Goal: Register for event/course

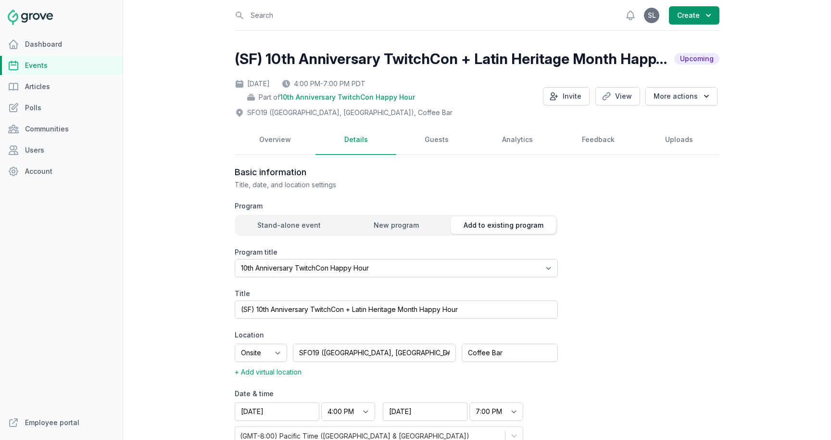
select select "129"
select select "43"
select select "4:00 PM"
select select "7:00 PM"
select select "89"
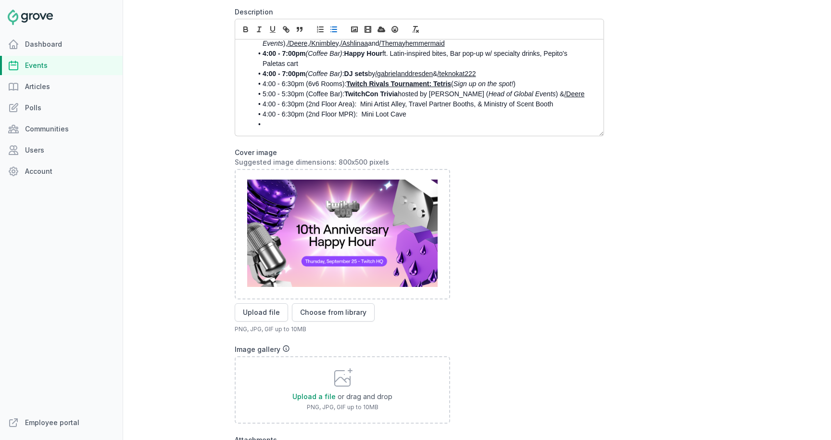
scroll to position [109, 0]
click at [425, 108] on li "4:00 - 6:30pm (2nd Floor MPR): Mini Loot Cave" at bounding box center [422, 113] width 339 height 10
drag, startPoint x: 413, startPoint y: 102, endPoint x: 460, endPoint y: 103, distance: 46.7
click at [460, 108] on li "4:00 - 6:30pm (2nd Floor MPR): Mini Loot Cave (SIGN UP HERE)" at bounding box center [422, 113] width 339 height 10
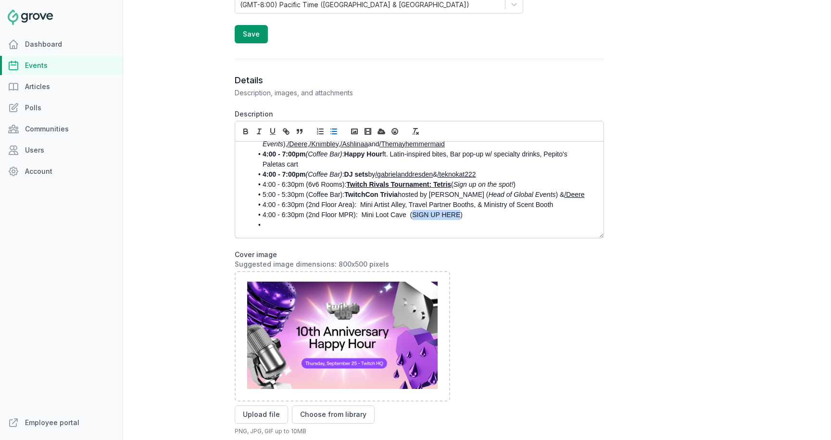
scroll to position [386, 0]
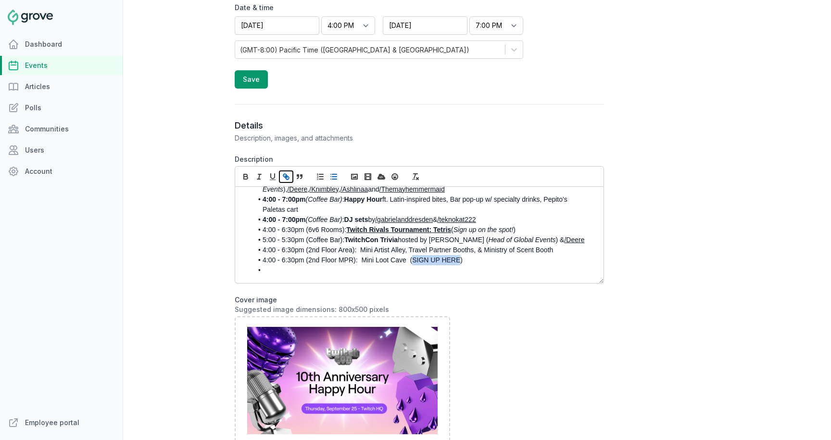
click at [285, 179] on icon "button" at bounding box center [286, 176] width 9 height 9
paste input "https://docs.google.com/spreadsheets/d/1dQlhXuoK9JkzuqB-7h_5VP60yGibgqjOBEXCFRI…"
type input "https://docs.google.com/spreadsheets/d/1dQlhXuoK9JkzuqB-7h_5VP60yGibgqjOBEXCFRI…"
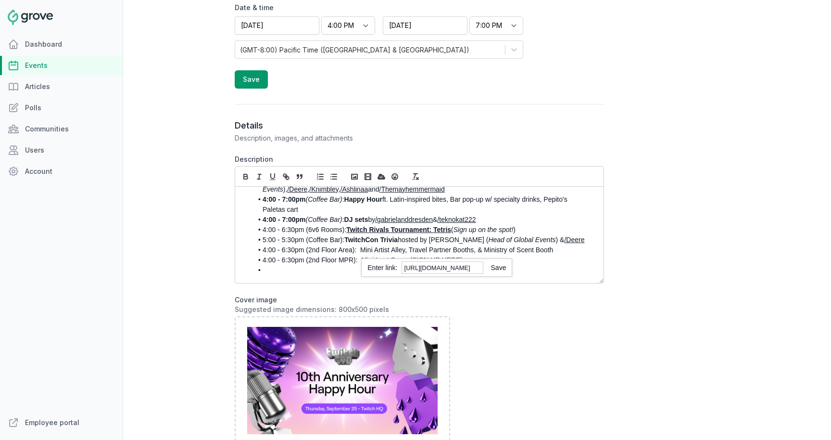
click at [504, 269] on link at bounding box center [495, 268] width 23 height 8
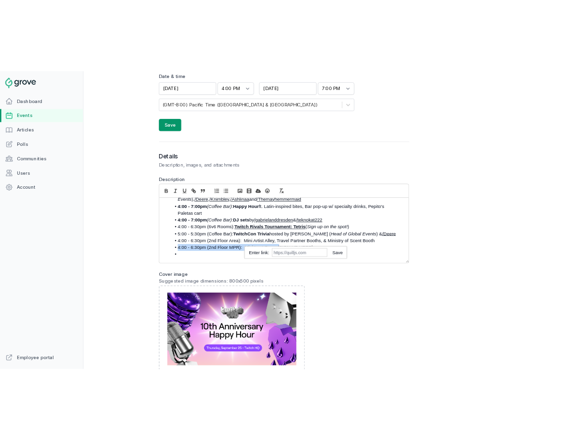
scroll to position [109, 0]
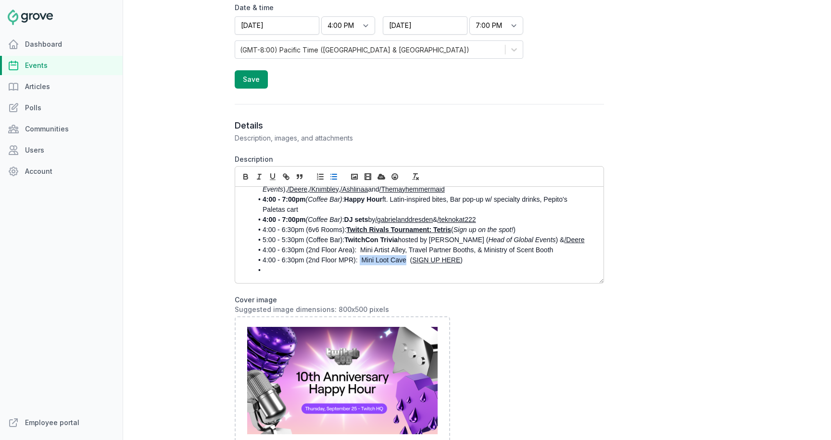
drag, startPoint x: 406, startPoint y: 251, endPoint x: 360, endPoint y: 251, distance: 45.7
click at [360, 255] on li "4:00 - 6:30pm (2nd Floor MPR): Mini Loot Cave ( SIGN UP HERE )" at bounding box center [422, 260] width 339 height 10
click at [244, 173] on icon "button" at bounding box center [246, 176] width 9 height 9
drag, startPoint x: 361, startPoint y: 240, endPoint x: 405, endPoint y: 240, distance: 43.8
click at [405, 245] on li "4:00 - 6:30pm (2nd Floor Area): Mini Artist Alley, Travel Partner Booths, & Min…" at bounding box center [422, 250] width 339 height 10
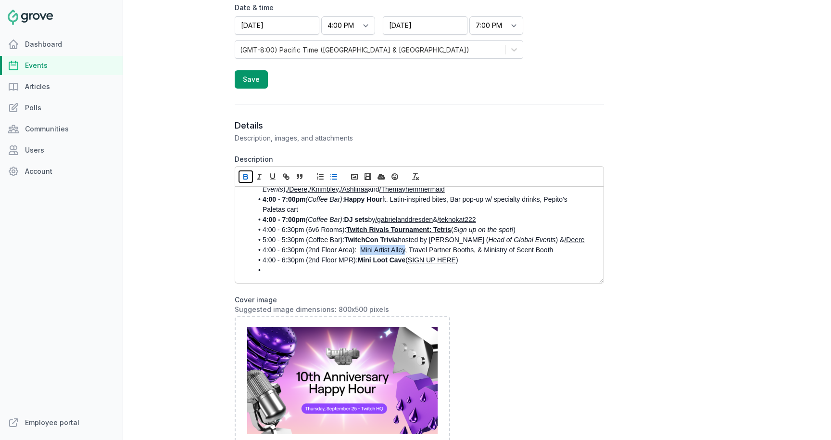
click at [246, 178] on icon "button" at bounding box center [246, 176] width 9 height 9
drag, startPoint x: 415, startPoint y: 241, endPoint x: 480, endPoint y: 244, distance: 64.6
click at [480, 245] on li "4:00 - 6:30pm (2nd Floor Area): Mini Artist Alley , Travel Partner Booths, & Mi…" at bounding box center [422, 250] width 339 height 10
click at [247, 177] on icon "button" at bounding box center [246, 178] width 4 height 2
drag, startPoint x: 496, startPoint y: 242, endPoint x: 563, endPoint y: 240, distance: 67.4
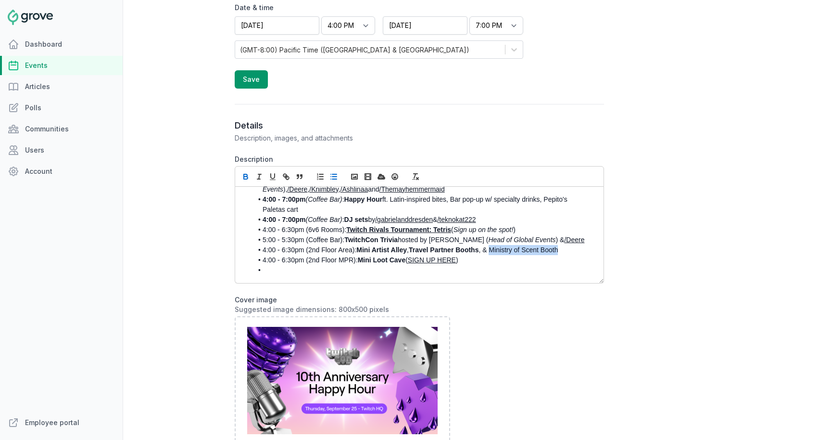
click at [563, 245] on li "4:00 - 6:30pm (2nd Floor Area): Mini Artist Alley , Travel Partner Booths , & M…" at bounding box center [422, 250] width 339 height 10
click at [246, 175] on icon "button" at bounding box center [246, 176] width 9 height 9
click at [476, 255] on li "4:00 - 6:30pm (2nd Floor MPR): Mini Loot Cave ( SIGN UP HERE )" at bounding box center [422, 260] width 339 height 10
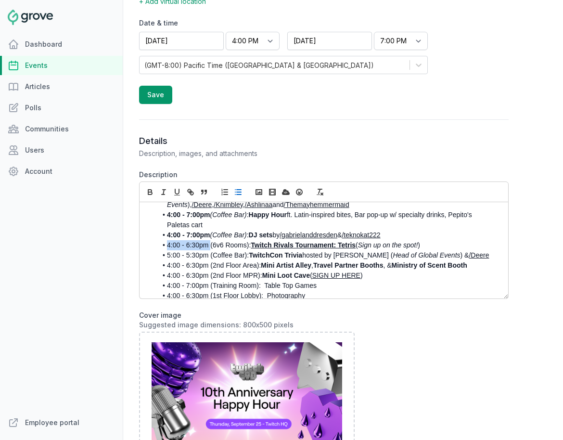
drag, startPoint x: 209, startPoint y: 235, endPoint x: 154, endPoint y: 235, distance: 55.3
click at [154, 235] on ul "3:00 - 4:00pm (All Hands Space) : " A Decade of TwitchCon: Celebrating Creators…" at bounding box center [321, 244] width 349 height 131
click at [152, 190] on icon "button" at bounding box center [150, 192] width 9 height 9
drag, startPoint x: 208, startPoint y: 246, endPoint x: 154, endPoint y: 246, distance: 53.4
click at [154, 246] on ul "3:00 - 4:00pm (All Hands Space) : " A Decade of TwitchCon: Celebrating Creators…" at bounding box center [321, 244] width 349 height 131
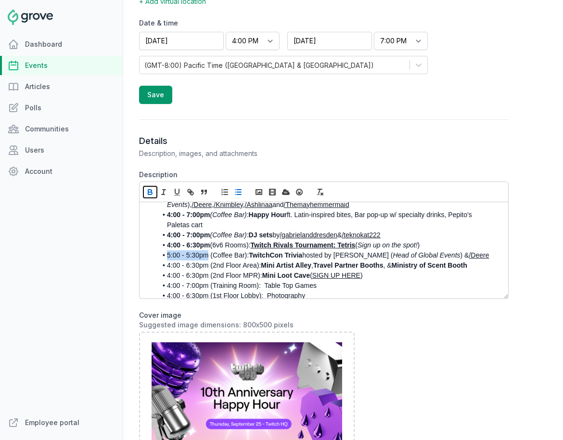
click at [150, 197] on button "button" at bounding box center [149, 192] width 13 height 12
drag, startPoint x: 209, startPoint y: 256, endPoint x: 157, endPoint y: 255, distance: 52.0
click at [156, 256] on ul "3:00 - 4:00pm (All Hands Space) : " A Decade of TwitchCon: Celebrating Creators…" at bounding box center [321, 244] width 349 height 131
click at [150, 192] on icon "button" at bounding box center [150, 193] width 4 height 2
drag, startPoint x: 208, startPoint y: 266, endPoint x: 154, endPoint y: 266, distance: 53.9
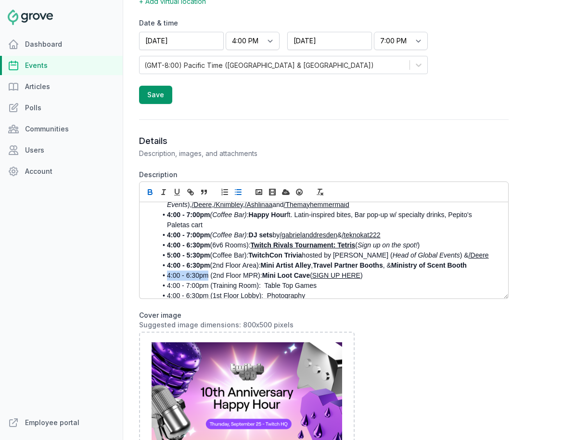
click at [154, 266] on ul "3:00 - 4:00pm (All Hands Space) : " A Decade of TwitchCon: Celebrating Creators…" at bounding box center [321, 244] width 349 height 131
click at [149, 196] on button "button" at bounding box center [149, 192] width 13 height 12
drag, startPoint x: 207, startPoint y: 276, endPoint x: 158, endPoint y: 276, distance: 49.1
click at [158, 281] on li "4:00 - 7:00pm (Training Room): Table Top Games" at bounding box center [326, 286] width 339 height 10
click at [150, 190] on icon "button" at bounding box center [149, 191] width 3 height 2
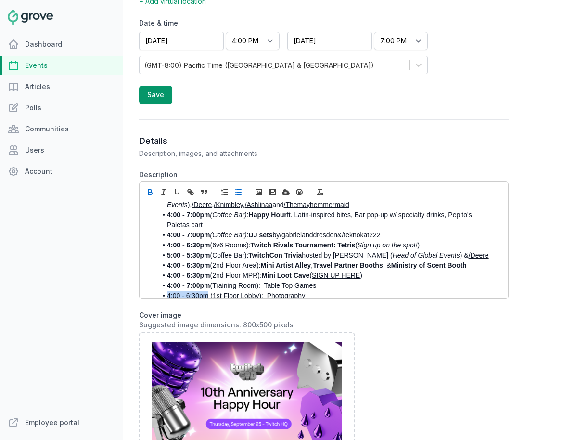
drag, startPoint x: 209, startPoint y: 284, endPoint x: 161, endPoint y: 284, distance: 47.6
click at [161, 291] on li "4:00 - 6:30pm (1st Floor Lobby): Photography" at bounding box center [326, 296] width 339 height 10
click at [152, 192] on icon "button" at bounding box center [150, 192] width 9 height 9
click at [174, 301] on li at bounding box center [326, 306] width 339 height 10
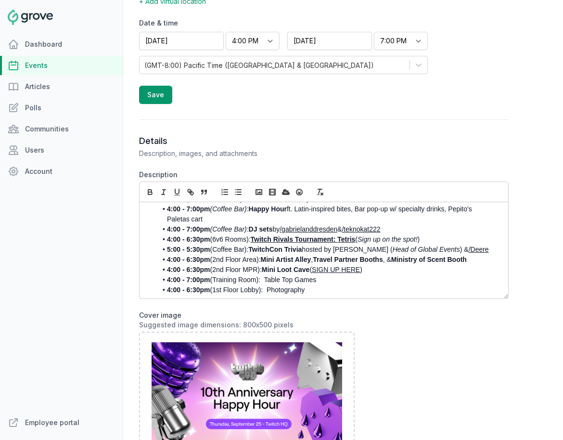
scroll to position [115, 0]
drag, startPoint x: 318, startPoint y: 271, endPoint x: 266, endPoint y: 271, distance: 51.5
click at [266, 274] on li "4:00 - 7:00pm (Training Room): Table Top Games" at bounding box center [326, 279] width 339 height 10
click at [152, 193] on icon "button" at bounding box center [150, 193] width 4 height 2
drag, startPoint x: 307, startPoint y: 281, endPoint x: 269, endPoint y: 281, distance: 38.0
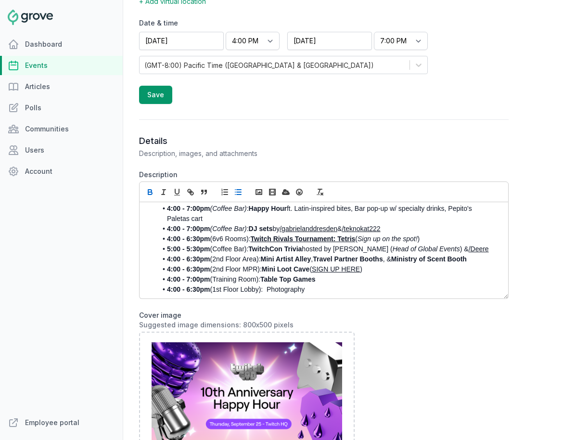
click at [269, 284] on li "4:00 - 6:30pm (1st Floor Lobby): Photography" at bounding box center [326, 289] width 339 height 10
click at [150, 192] on icon "button" at bounding box center [150, 192] width 9 height 9
drag, startPoint x: 246, startPoint y: 241, endPoint x: 214, endPoint y: 241, distance: 31.8
click at [214, 244] on li "5:00 - 5:30pm (Coffee Bar): TwitchCon Trivia hosted by Krystal Herring ( Head o…" at bounding box center [326, 249] width 339 height 10
click at [163, 190] on icon "button" at bounding box center [163, 192] width 9 height 9
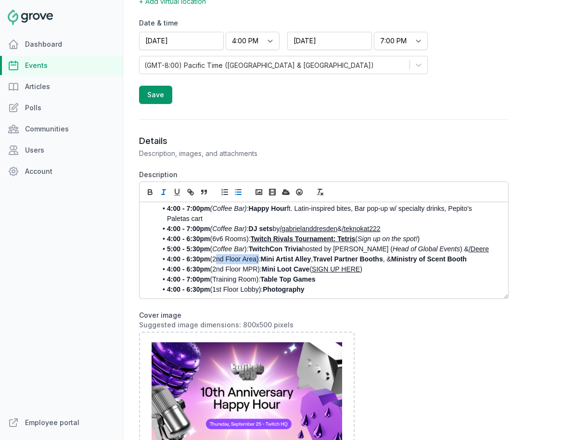
drag, startPoint x: 257, startPoint y: 250, endPoint x: 215, endPoint y: 250, distance: 42.8
click at [215, 254] on li "4:00 - 6:30pm (2nd Floor Area): Mini Artist Alley , Travel Partner Booths , & M…" at bounding box center [326, 259] width 339 height 10
click at [164, 194] on line "button" at bounding box center [163, 194] width 3 height 0
drag, startPoint x: 258, startPoint y: 262, endPoint x: 215, endPoint y: 261, distance: 43.3
click at [215, 264] on li "4:00 - 6:30pm (2nd Floor MPR): Mini Loot Cave ( SIGN UP HERE )" at bounding box center [326, 269] width 339 height 10
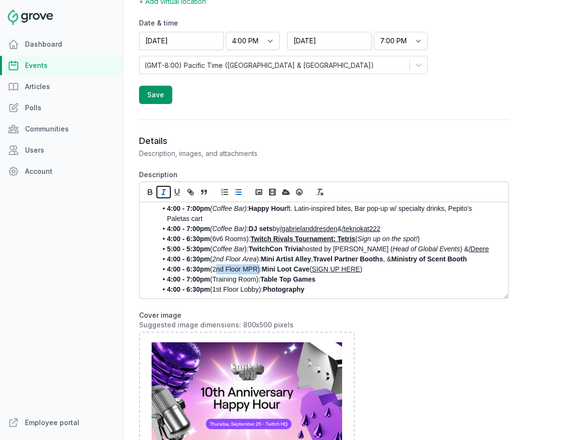
click at [165, 191] on icon "button" at bounding box center [163, 192] width 9 height 9
drag, startPoint x: 257, startPoint y: 270, endPoint x: 215, endPoint y: 270, distance: 42.3
click at [215, 274] on li "4:00 - 7:00pm (Training Room): Table Top Games" at bounding box center [326, 279] width 339 height 10
click at [164, 193] on icon "button" at bounding box center [163, 192] width 9 height 9
drag, startPoint x: 259, startPoint y: 281, endPoint x: 215, endPoint y: 281, distance: 44.3
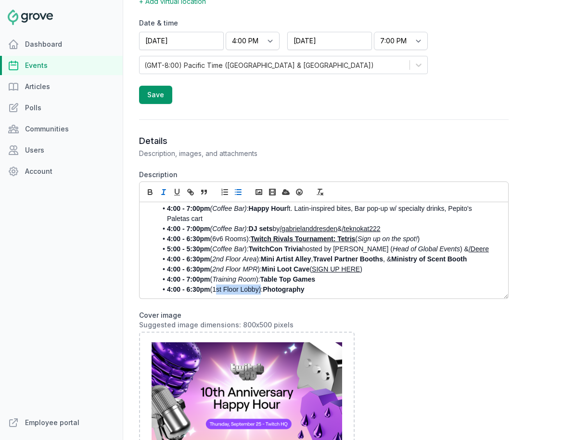
click at [215, 284] on li "4:00 - 6:30pm (1st Floor Lobby): Photography" at bounding box center [326, 289] width 339 height 10
click at [163, 192] on line "button" at bounding box center [163, 192] width 1 height 5
click at [166, 294] on p at bounding box center [321, 299] width 349 height 10
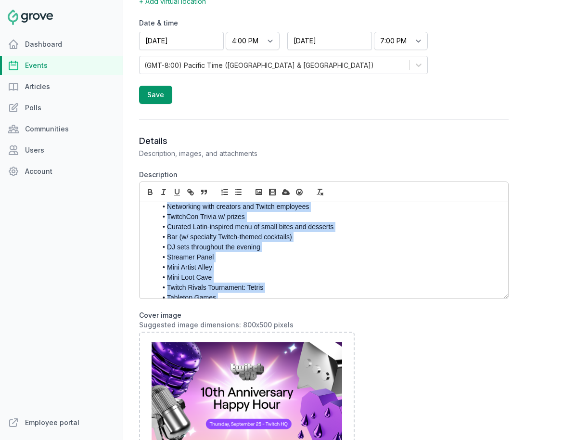
scroll to position [239, 0]
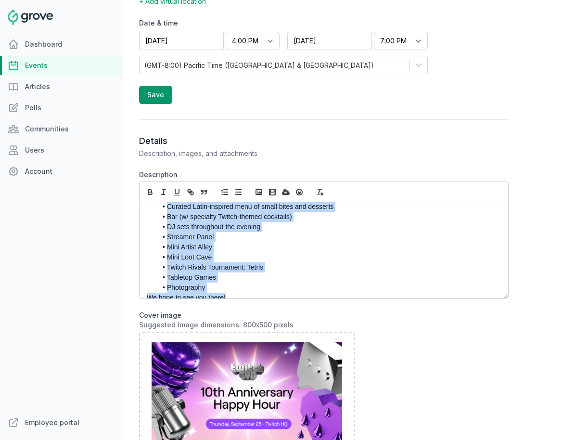
drag, startPoint x: 175, startPoint y: 227, endPoint x: 230, endPoint y: 282, distance: 77.6
click at [230, 282] on div "As we gear up for TwitchCon North America in San Diego, the Workplace team and …" at bounding box center [324, 250] width 369 height 96
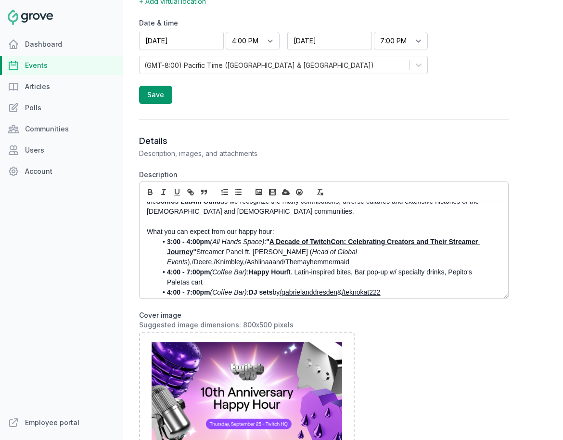
scroll to position [50, 0]
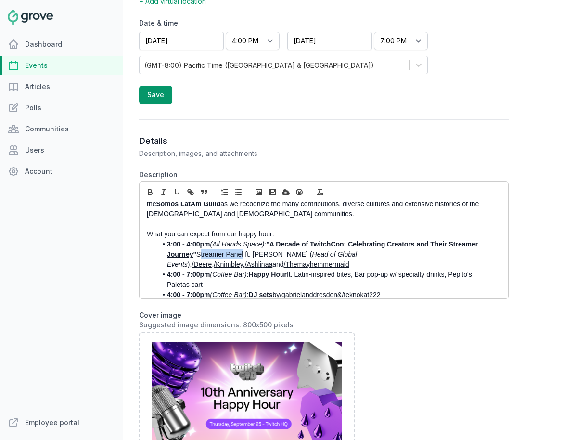
drag, startPoint x: 199, startPoint y: 246, endPoint x: 244, endPoint y: 246, distance: 44.8
click at [244, 246] on li "3:00 - 4:00pm (All Hands Space) : " A Decade of TwitchCon: Celebrating Creators…" at bounding box center [326, 254] width 339 height 30
drag, startPoint x: 247, startPoint y: 246, endPoint x: 200, endPoint y: 246, distance: 47.2
click at [200, 246] on li "3:00 - 4:00pm (All Hands Space) : " A Decade of TwitchCon: Celebrating Creators…" at bounding box center [326, 254] width 339 height 30
click at [149, 190] on icon "button" at bounding box center [149, 191] width 3 height 2
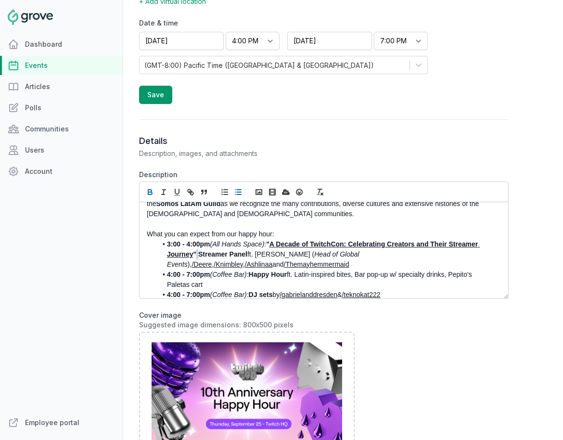
scroll to position [68, 0]
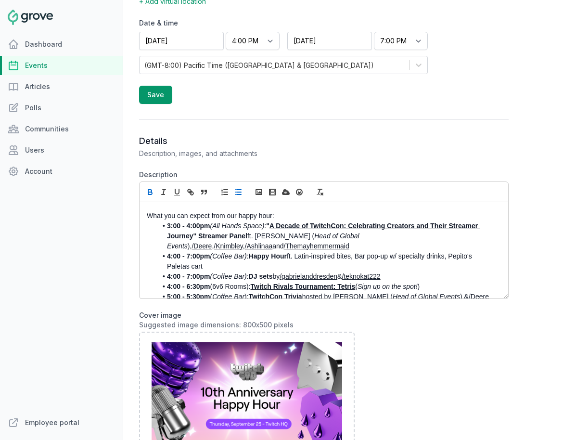
click at [230, 255] on li "4:00 - 7:00pm (Coffee Bar) : Happy Hour ft. Latin-inspired bites, Bar pop-up w/…" at bounding box center [326, 261] width 339 height 20
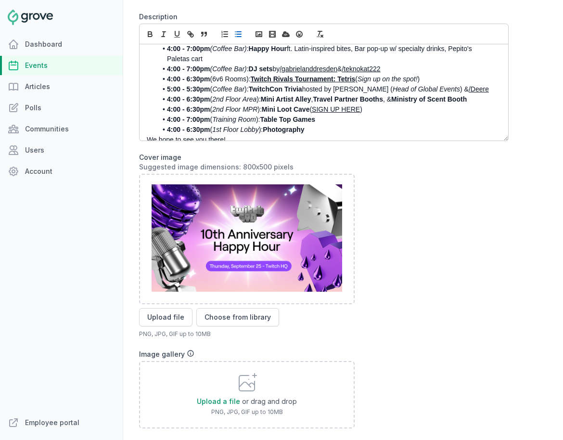
scroll to position [541, 0]
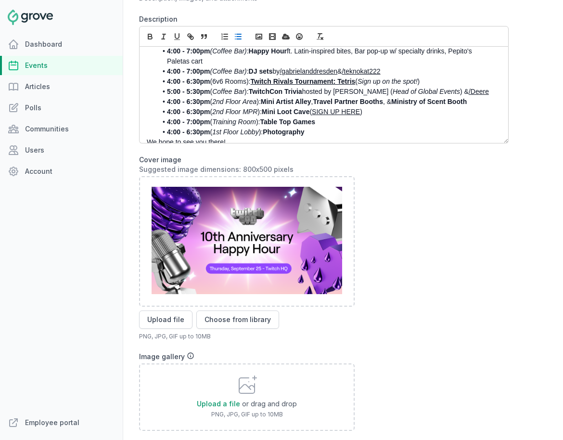
click at [344, 108] on link "SIGN UP HERE" at bounding box center [336, 112] width 48 height 8
click at [303, 118] on link "https://docs.google.com/spreadsheets/d/1dQlhXuoK9JkzuqB-7h_5VP60yGibgqjOBEXCFRI…" at bounding box center [323, 119] width 71 height 13
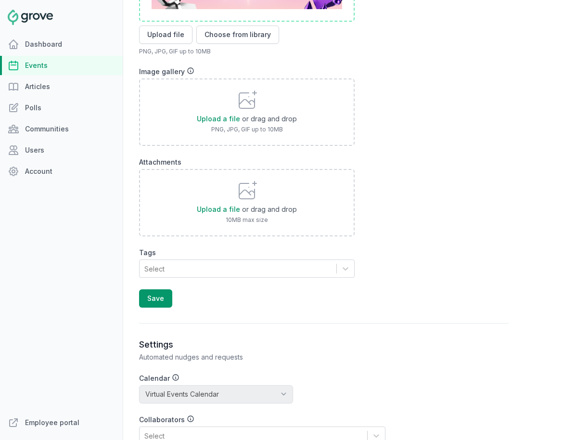
scroll to position [871, 0]
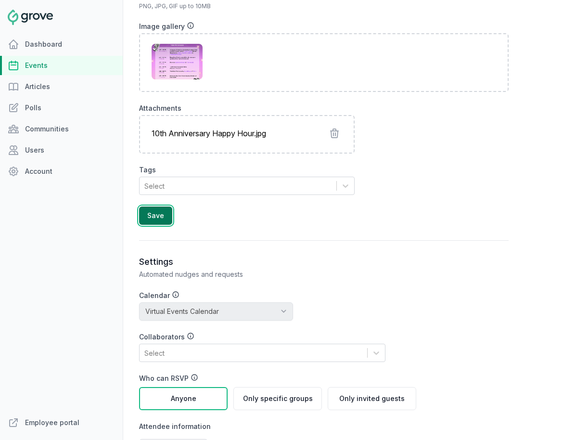
click at [153, 217] on button "Save" at bounding box center [155, 215] width 33 height 18
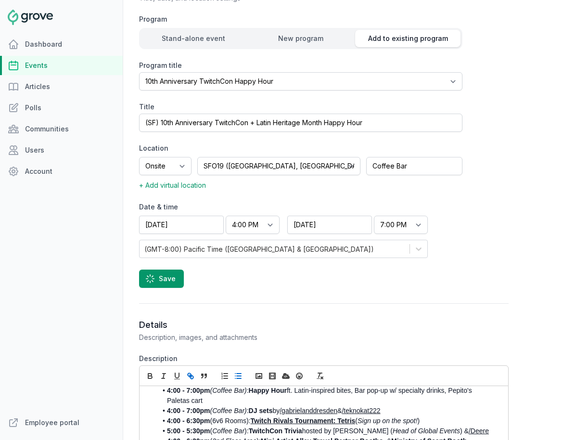
scroll to position [0, 0]
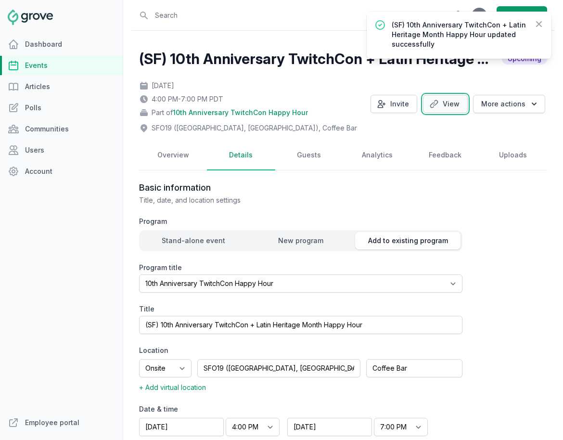
click at [458, 104] on link "View" at bounding box center [445, 104] width 45 height 18
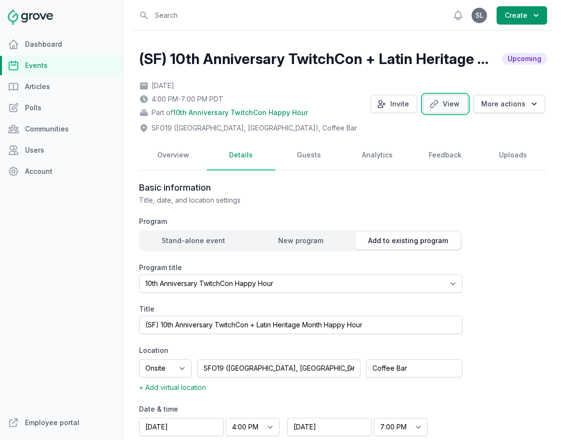
click at [453, 109] on link "View" at bounding box center [445, 104] width 45 height 18
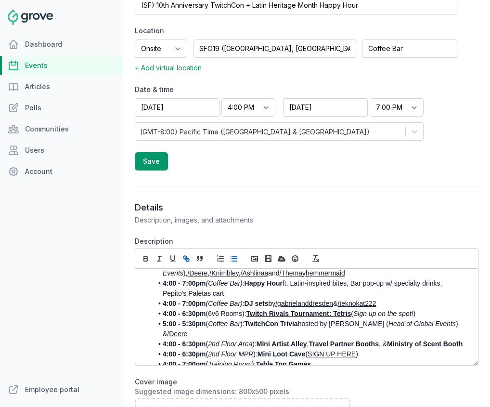
scroll to position [128, 0]
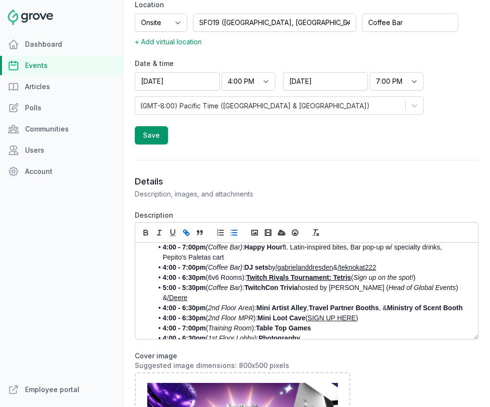
click at [48, 68] on link "Events" at bounding box center [61, 65] width 123 height 19
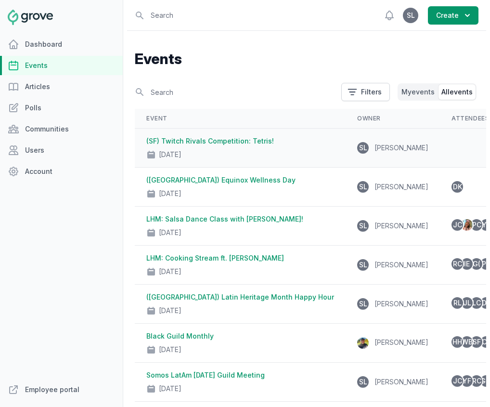
click at [221, 145] on div "(SF) Twitch Rivals Competition: Tetris! Sep 25, 2025" at bounding box center [240, 147] width 188 height 23
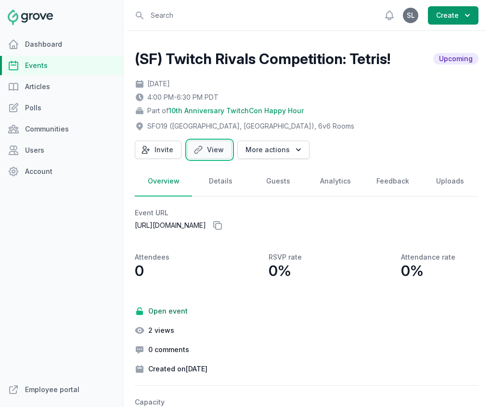
click at [210, 153] on link "View" at bounding box center [209, 149] width 45 height 18
click at [219, 185] on link "Details" at bounding box center [220, 181] width 57 height 30
select select "129"
select select "43"
select select "4:00 PM"
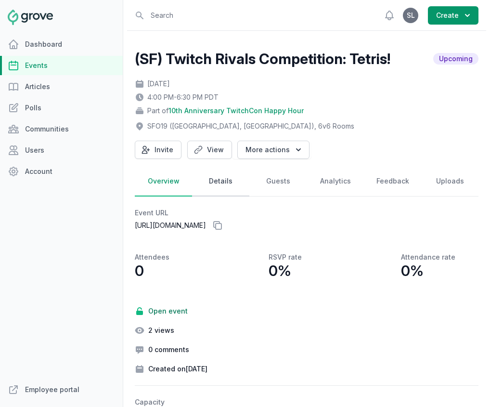
select select "6:30 PM"
select select "89"
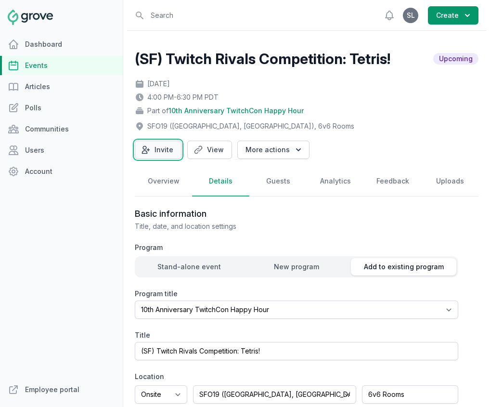
click at [150, 149] on icon "button" at bounding box center [146, 150] width 10 height 10
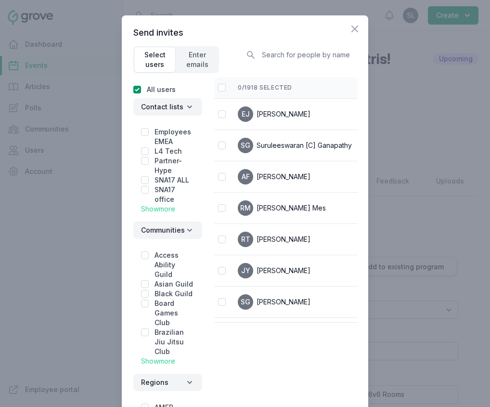
scroll to position [139, 0]
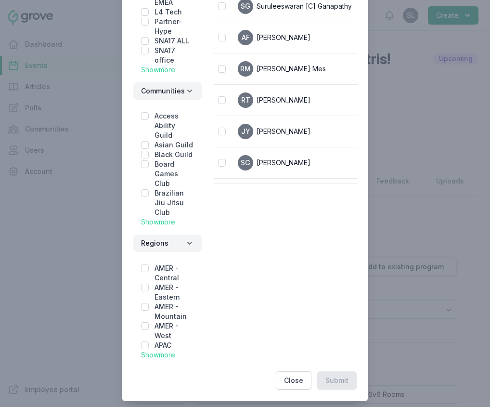
click at [166, 65] on link "Show more" at bounding box center [158, 69] width 34 height 8
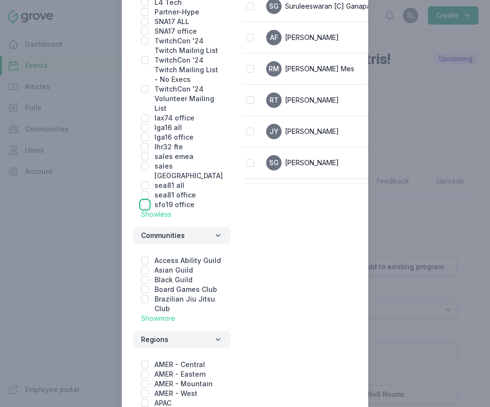
click at [145, 208] on input "checkbox" at bounding box center [145, 205] width 8 height 8
checkbox input "true"
checkbox input "false"
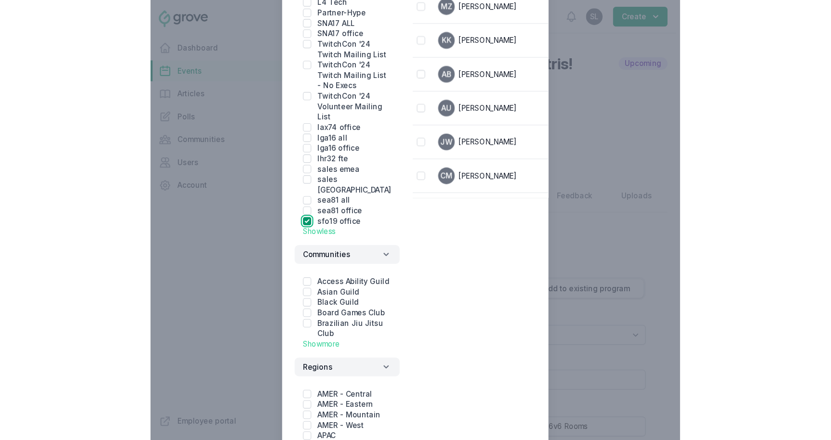
scroll to position [0, 0]
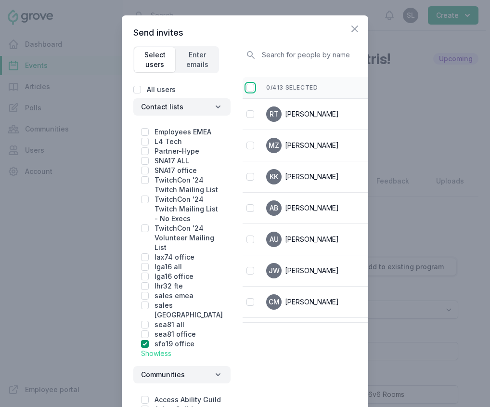
click at [246, 84] on input "checkbox" at bounding box center [250, 88] width 8 height 8
checkbox input "false"
checkbox input "true"
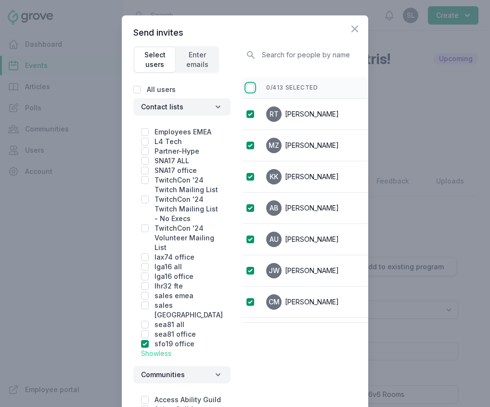
checkbox input "true"
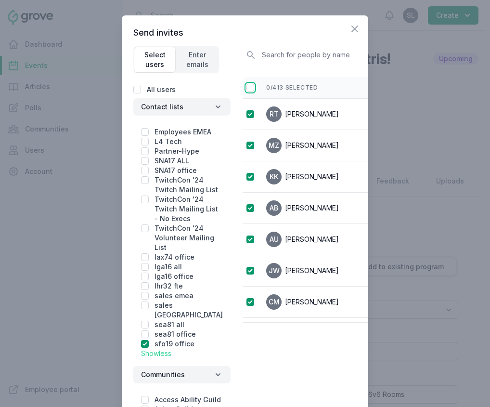
checkbox input "true"
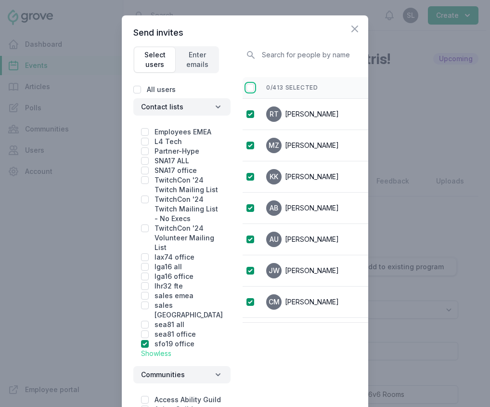
checkbox input "true"
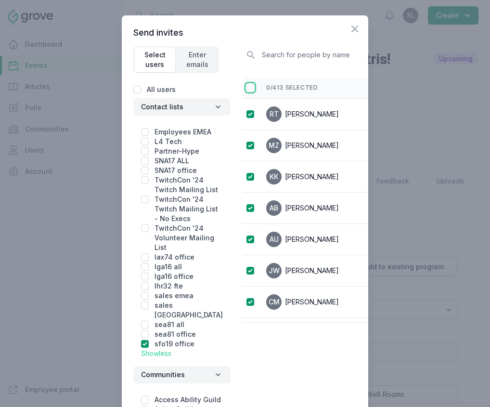
checkbox input "true"
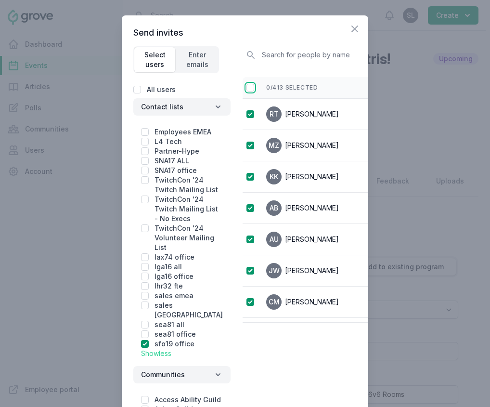
checkbox input "true"
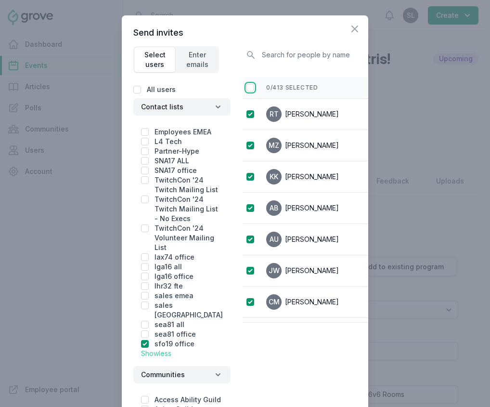
checkbox input "true"
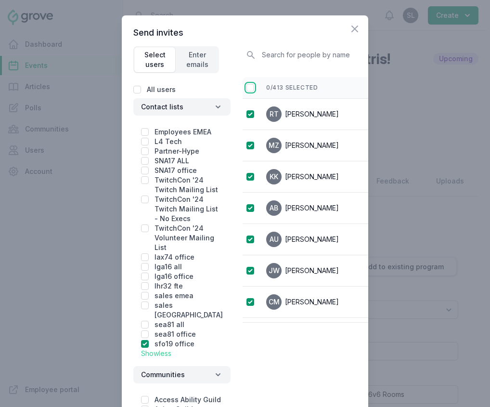
checkbox input "true"
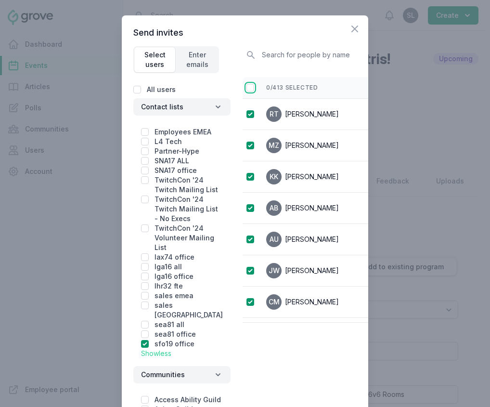
checkbox input "true"
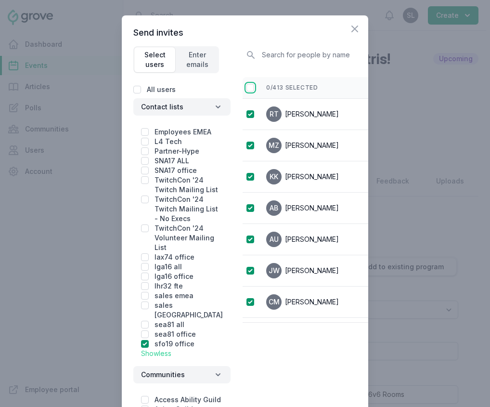
checkbox input "true"
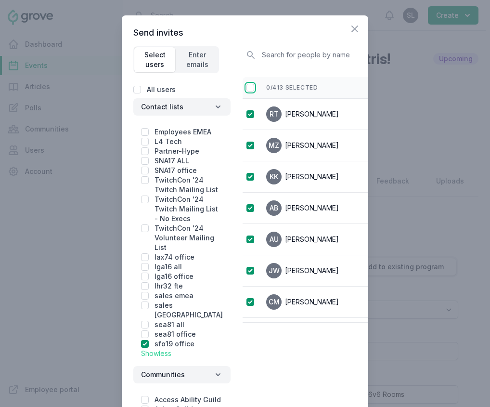
checkbox input "true"
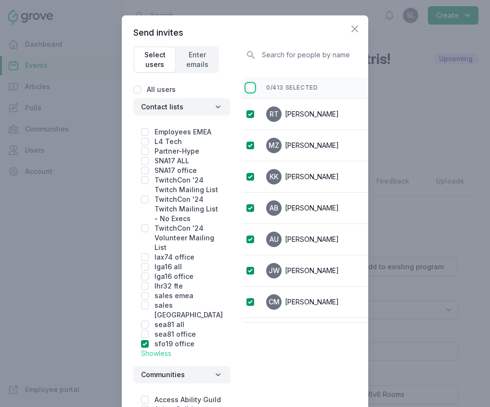
checkbox input "true"
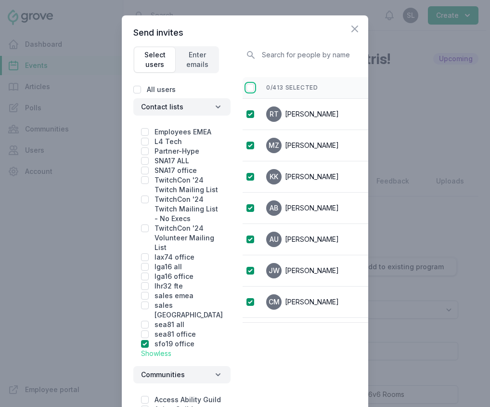
checkbox input "true"
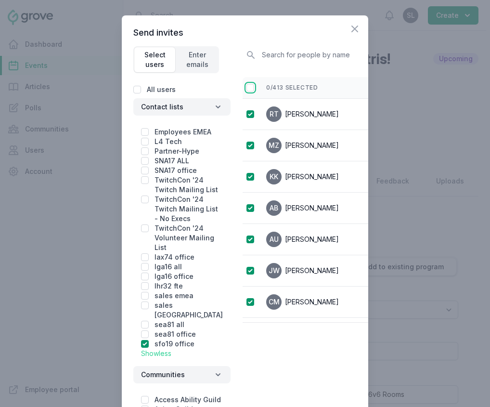
checkbox input "true"
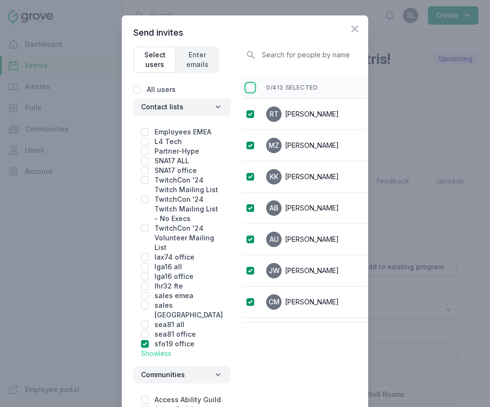
checkbox input "true"
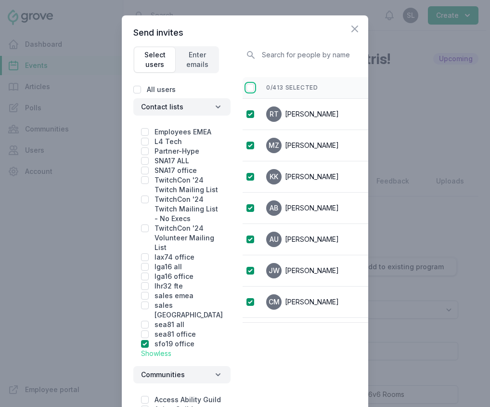
checkbox input "true"
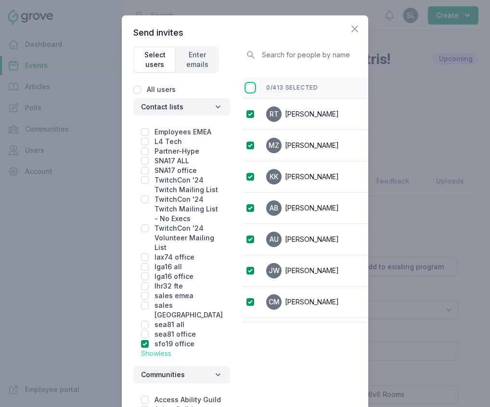
checkbox input "true"
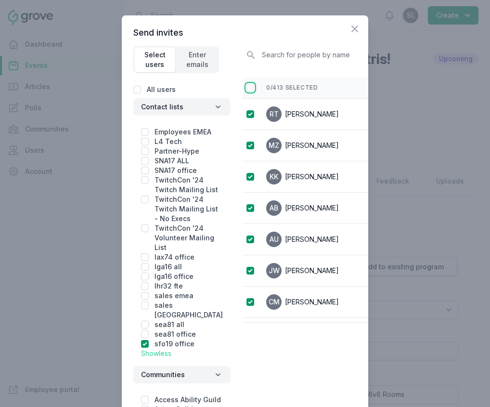
checkbox input "true"
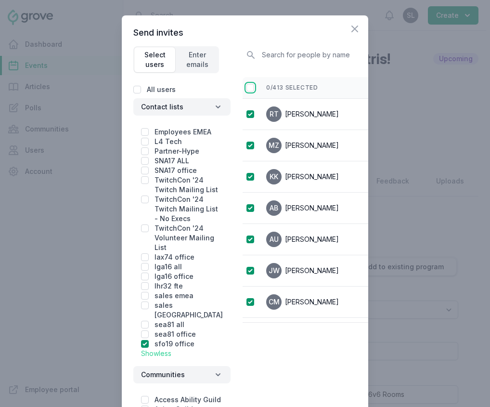
checkbox input "true"
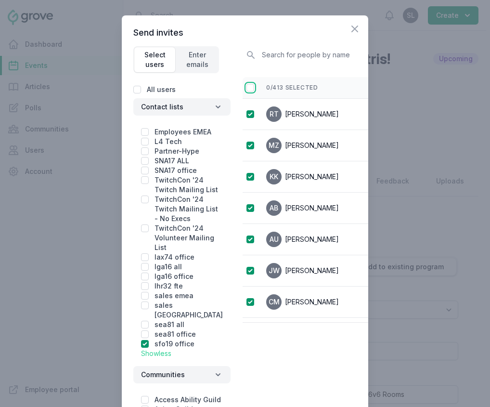
checkbox input "true"
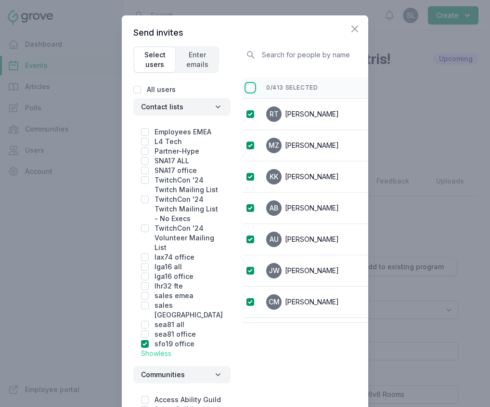
checkbox input "true"
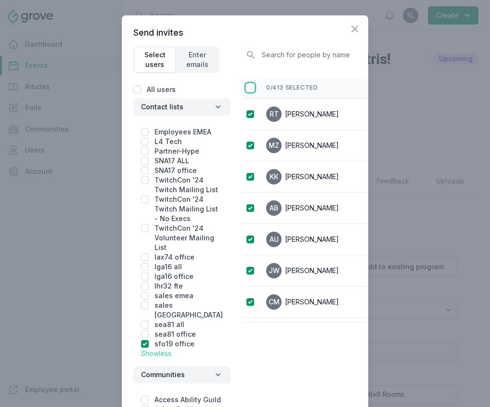
checkbox input "true"
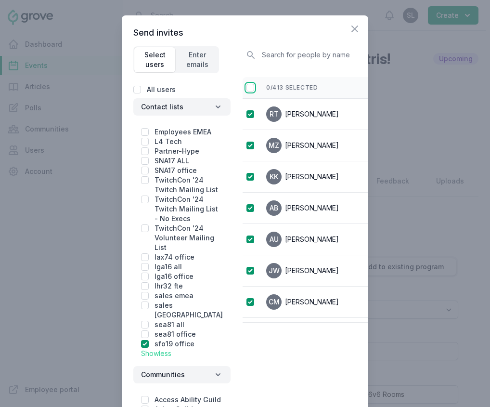
checkbox input "true"
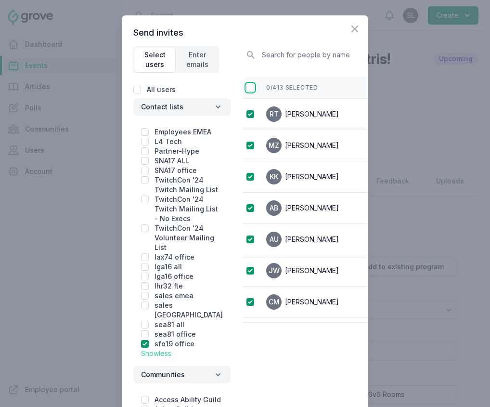
checkbox input "true"
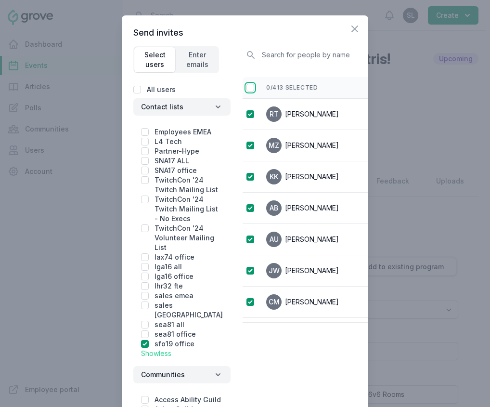
checkbox input "true"
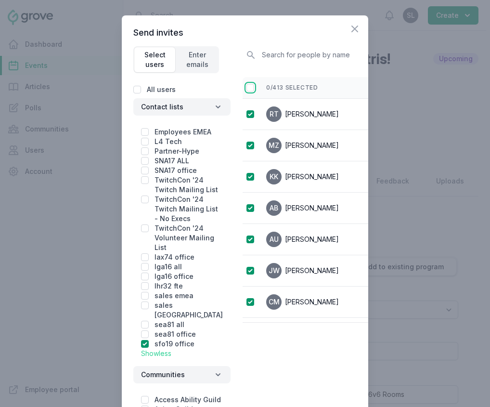
checkbox input "true"
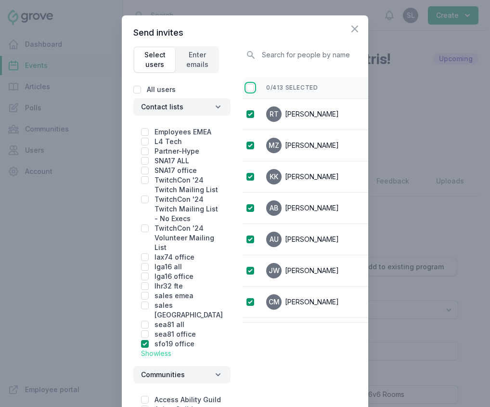
checkbox input "true"
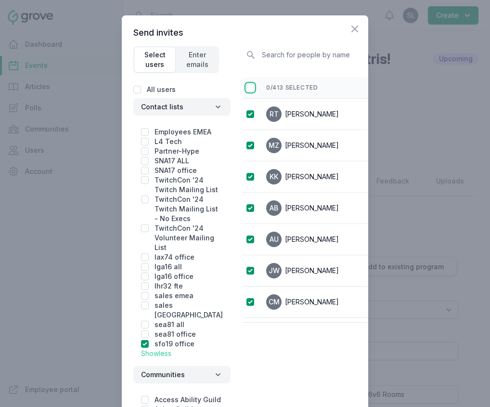
checkbox input "true"
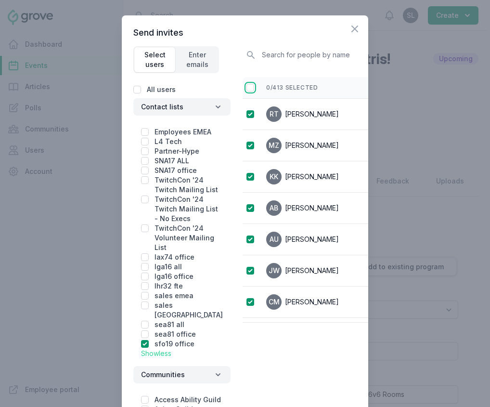
checkbox input "true"
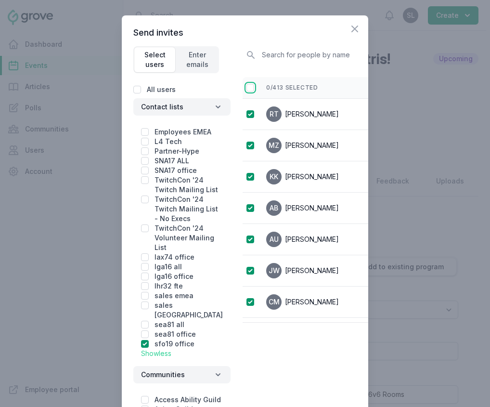
checkbox input "true"
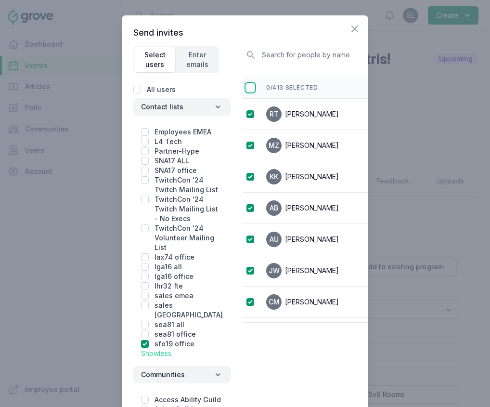
checkbox input "true"
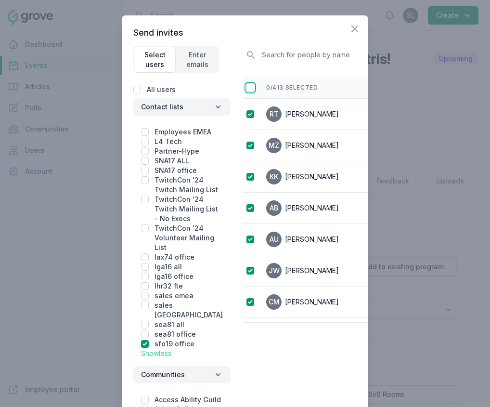
checkbox input "true"
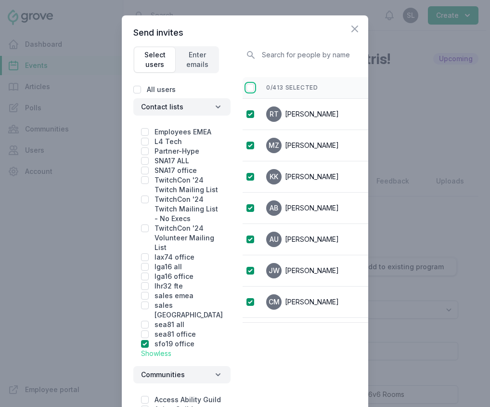
checkbox input "true"
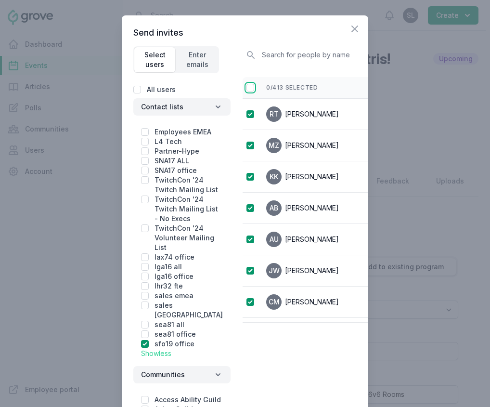
checkbox input "true"
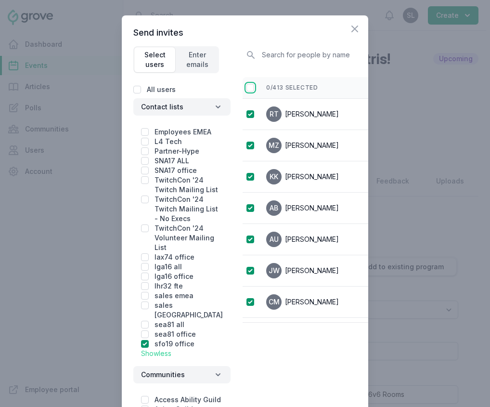
checkbox input "true"
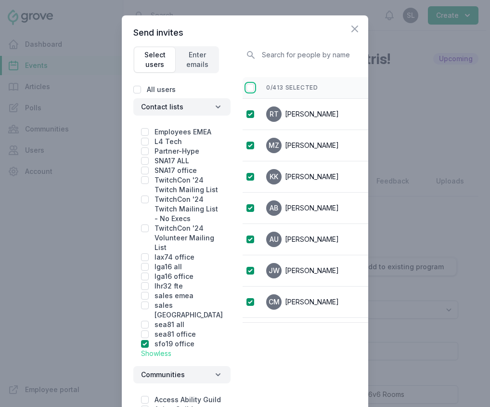
checkbox input "true"
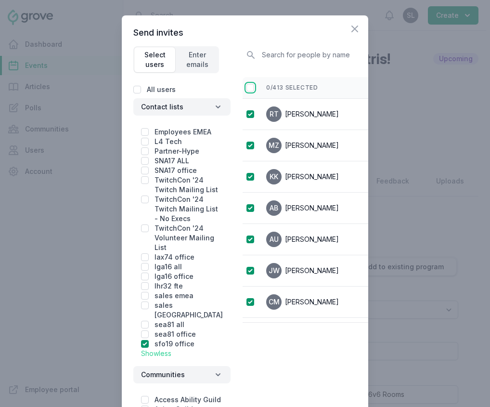
checkbox input "true"
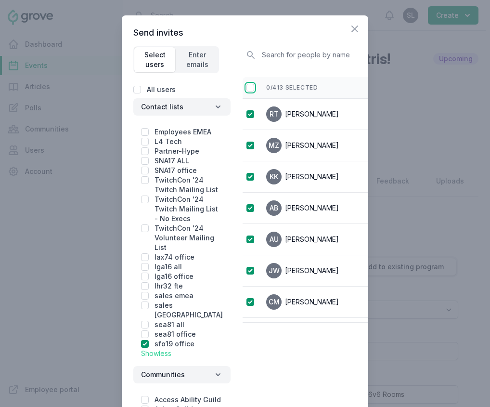
checkbox input "true"
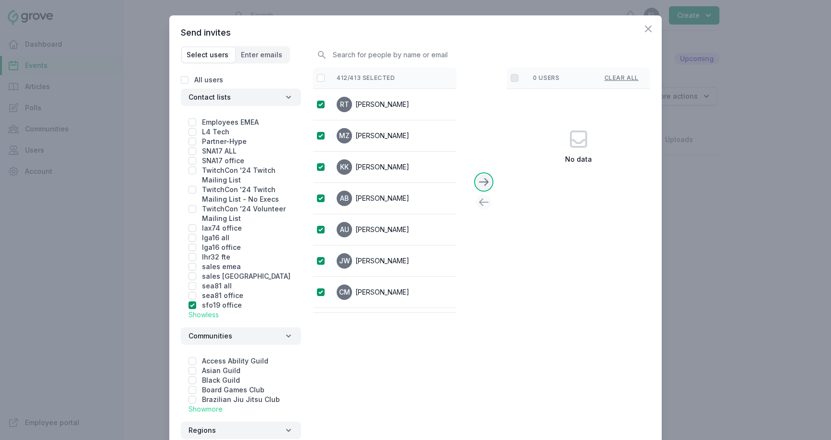
click at [490, 182] on button at bounding box center [483, 181] width 15 height 15
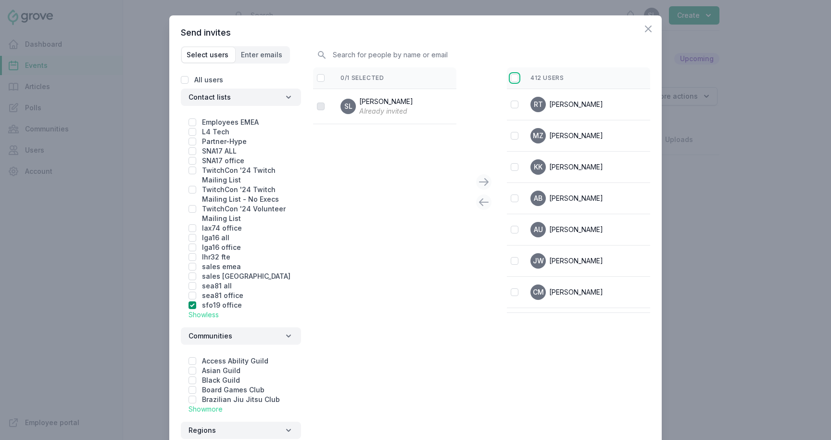
click at [512, 80] on input "checkbox" at bounding box center [515, 78] width 8 height 8
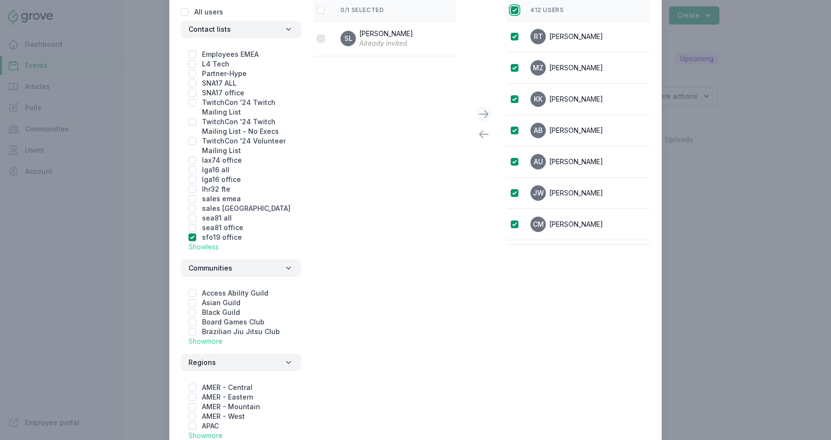
scroll to position [125, 0]
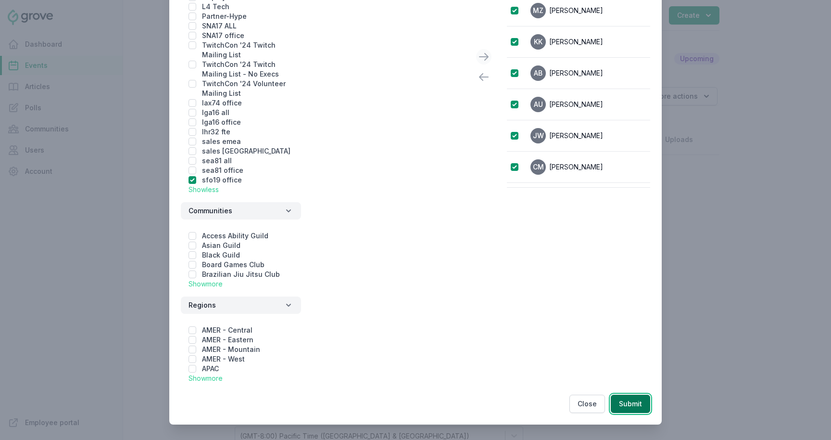
click at [631, 407] on button "Submit" at bounding box center [630, 404] width 39 height 18
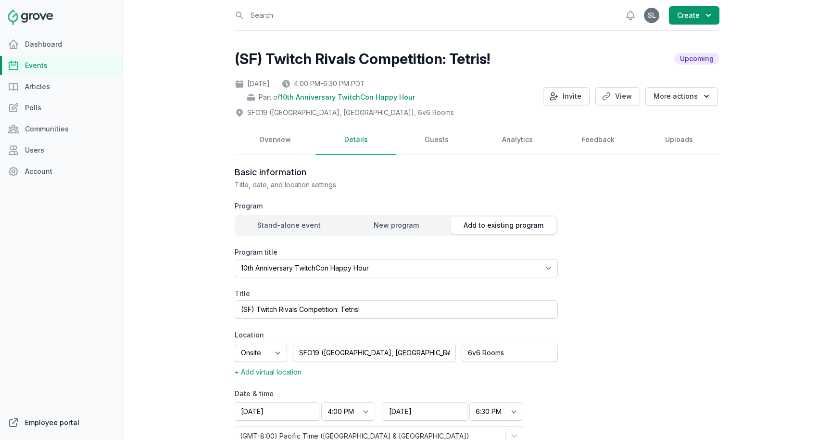
click at [55, 424] on link "Employee portal" at bounding box center [61, 422] width 123 height 19
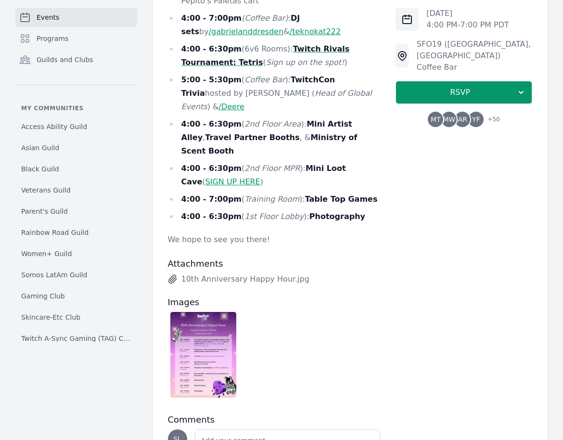
scroll to position [587, 0]
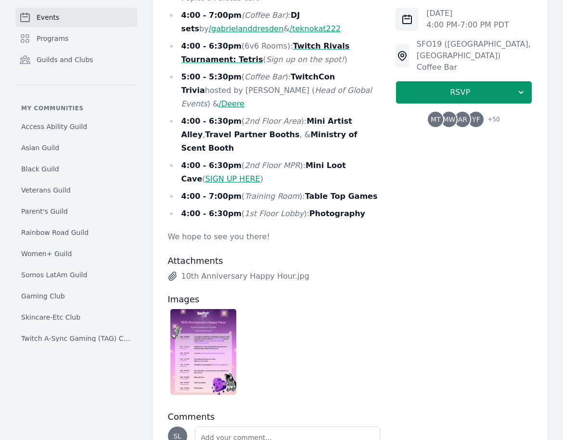
click at [222, 309] on img at bounding box center [203, 352] width 66 height 86
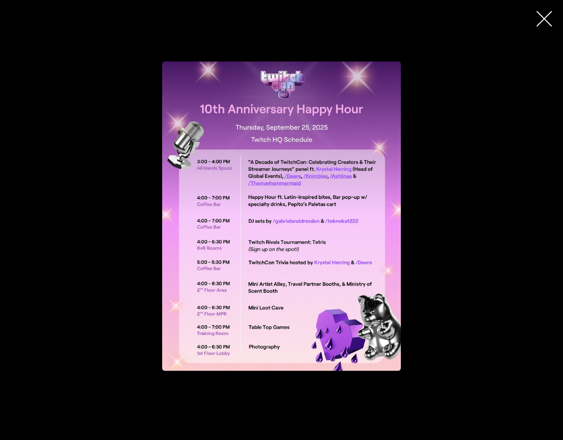
scroll to position [563, 0]
click at [544, 20] on icon "button" at bounding box center [543, 18] width 15 height 15
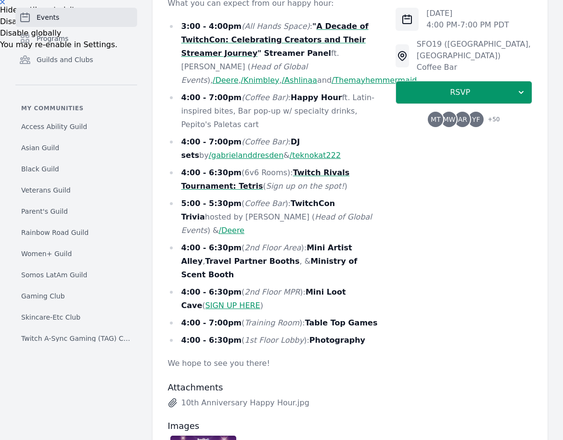
scroll to position [396, 0]
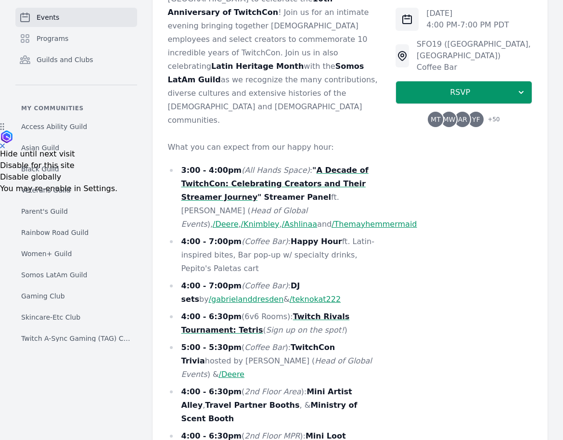
scroll to position [362, 0]
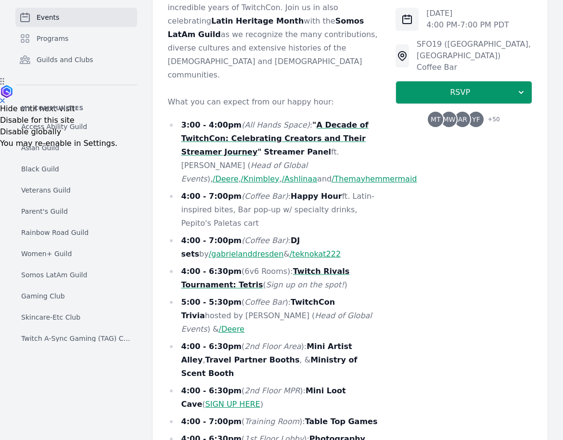
click at [340, 120] on strong "A Decade of TwitchCon: Celebrating Creators and Their Streamer Journey" at bounding box center [274, 138] width 187 height 36
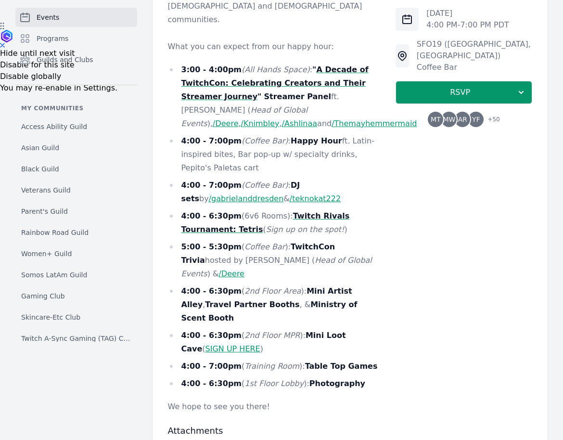
scroll to position [418, 0]
click at [260, 344] on link "SIGN UP HERE" at bounding box center [232, 348] width 55 height 9
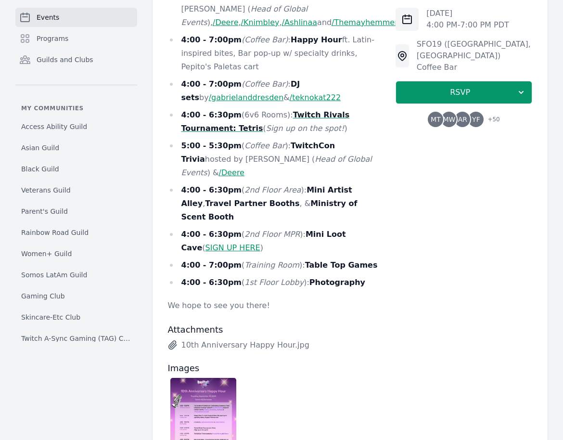
scroll to position [608, 0]
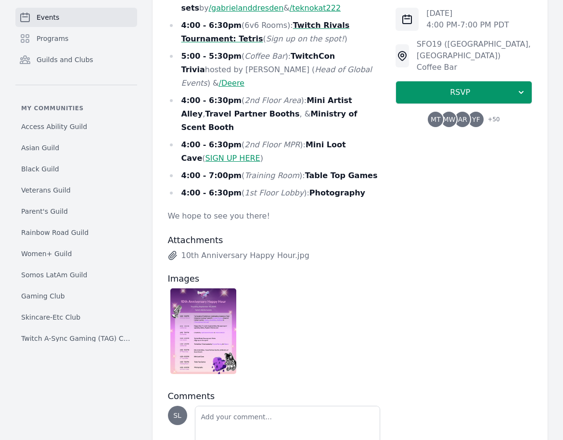
click at [218, 288] on img at bounding box center [203, 331] width 66 height 86
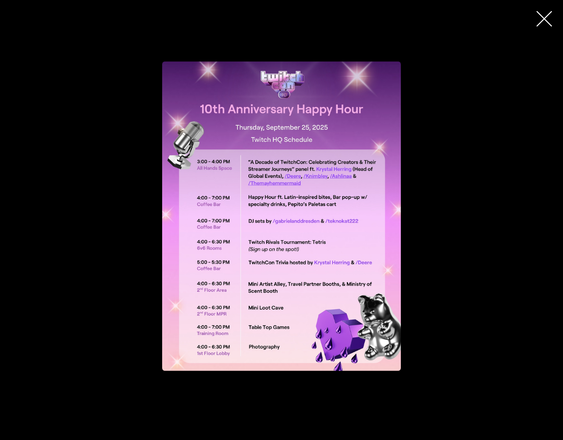
click at [476, 236] on div "button" at bounding box center [282, 216] width 462 height 309
click at [545, 20] on icon "button" at bounding box center [543, 18] width 15 height 15
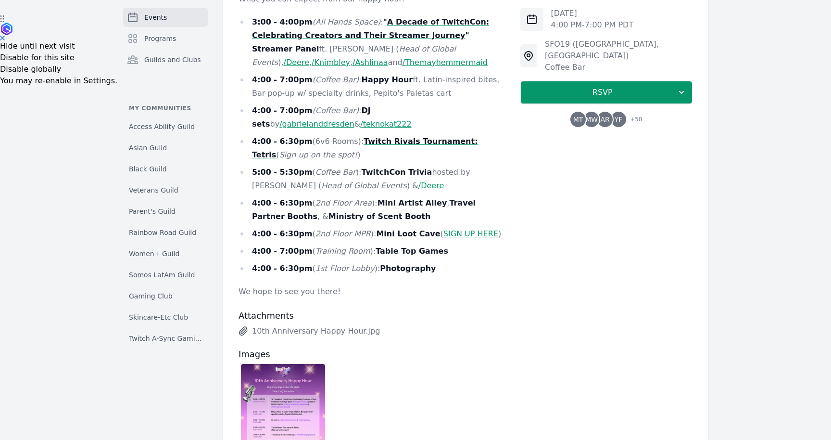
scroll to position [391, 0]
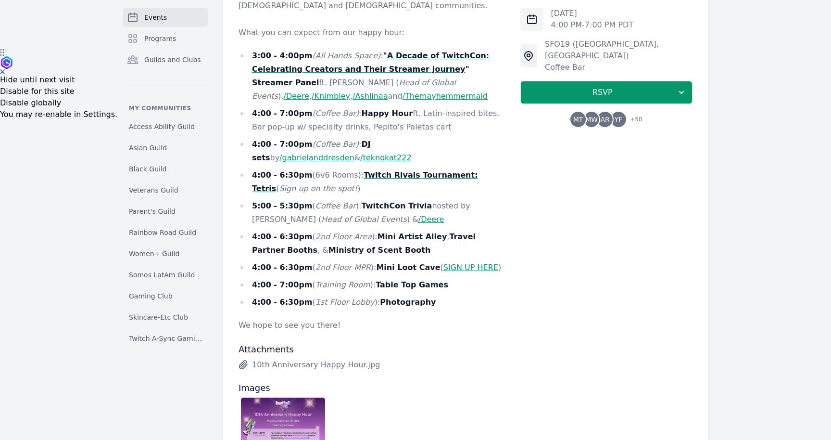
click at [444, 263] on link "SIGN UP HERE" at bounding box center [471, 267] width 55 height 9
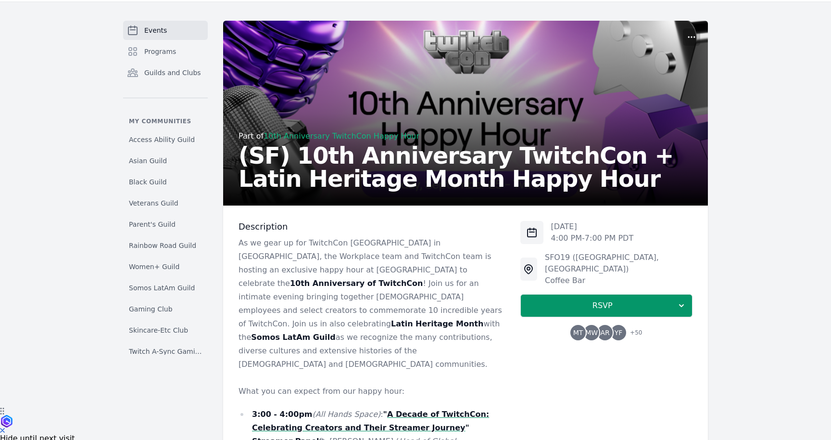
scroll to position [0, 0]
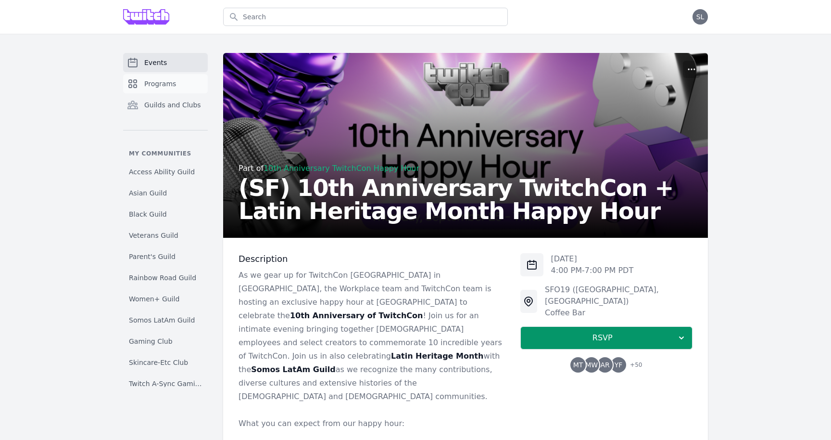
click at [156, 88] on span "Programs" at bounding box center [160, 84] width 32 height 10
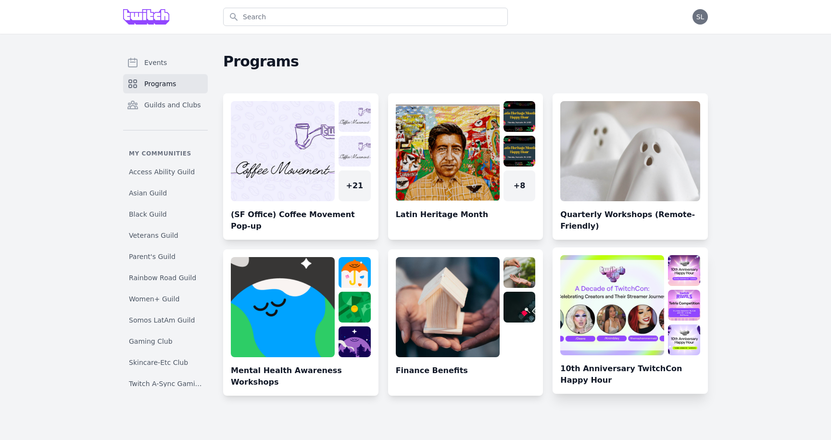
click at [562, 274] on link at bounding box center [630, 324] width 155 height 139
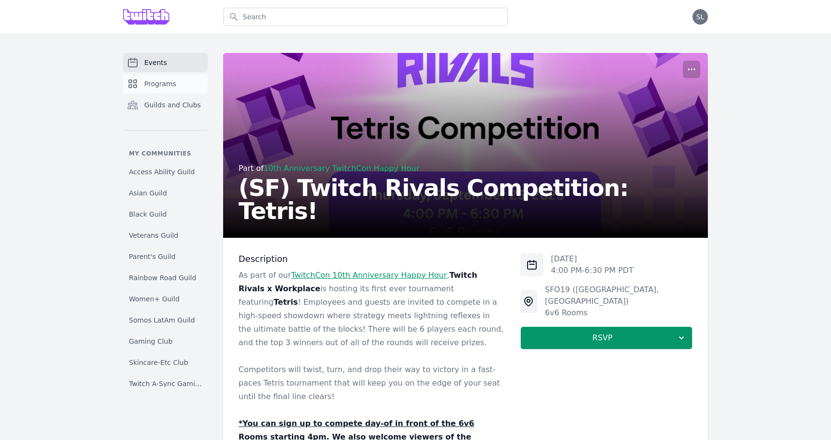
click at [161, 88] on span "Programs" at bounding box center [160, 84] width 32 height 10
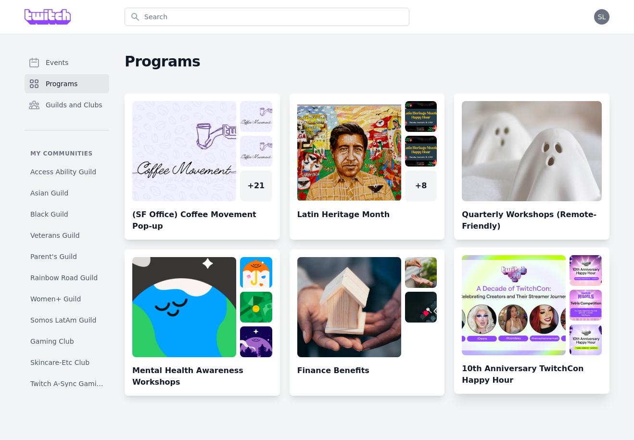
click at [489, 309] on link at bounding box center [531, 324] width 155 height 139
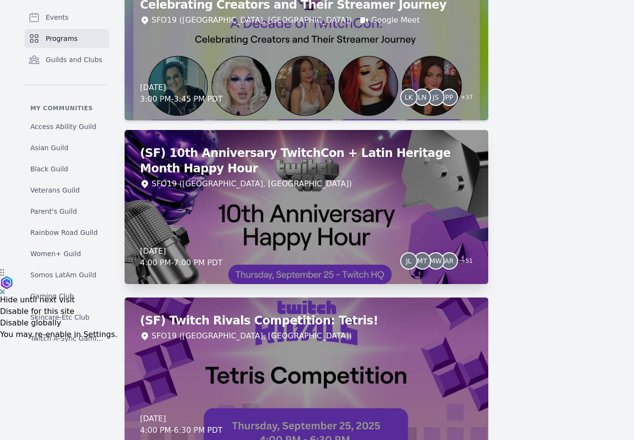
scroll to position [167, 0]
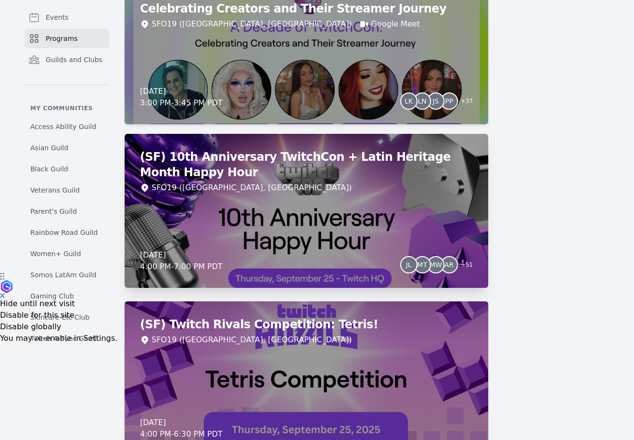
click at [345, 223] on div "(SF) 10th Anniversary TwitchCon + Latin Heritage Month Happy Hour SFO19 (San Fr…" at bounding box center [307, 211] width 364 height 154
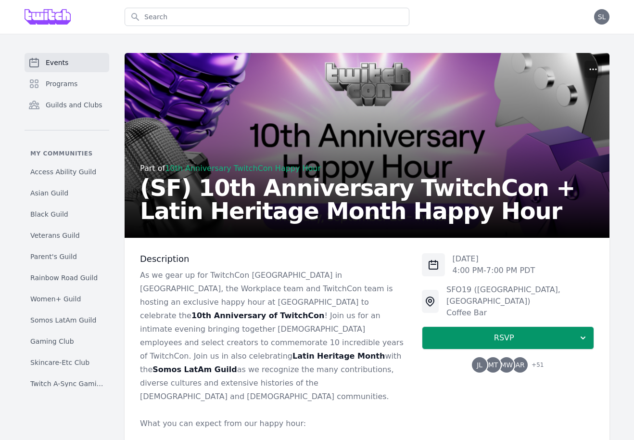
click at [489, 361] on span "MW" at bounding box center [506, 364] width 13 height 7
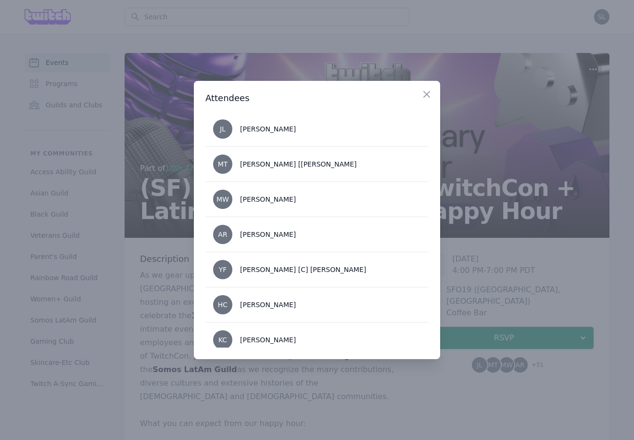
click at [302, 404] on div at bounding box center [317, 220] width 634 height 440
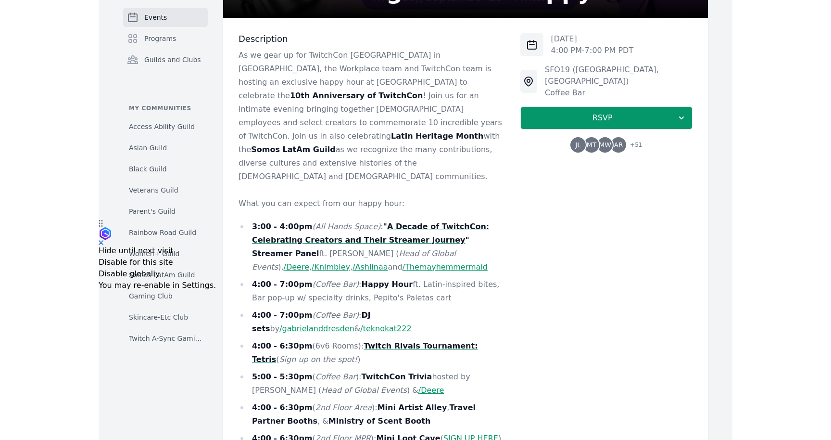
scroll to position [365, 0]
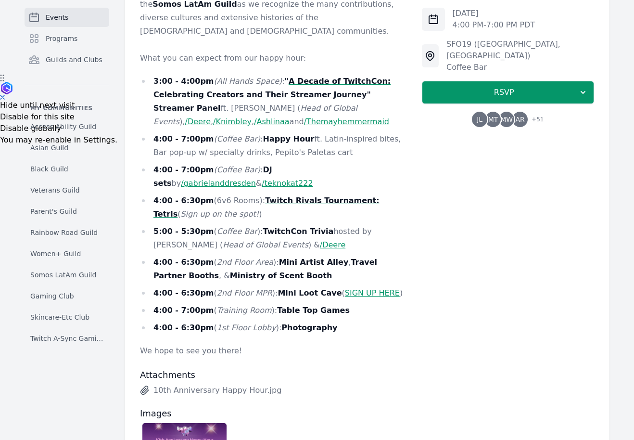
click at [347, 288] on link "SIGN UP HERE" at bounding box center [372, 292] width 55 height 9
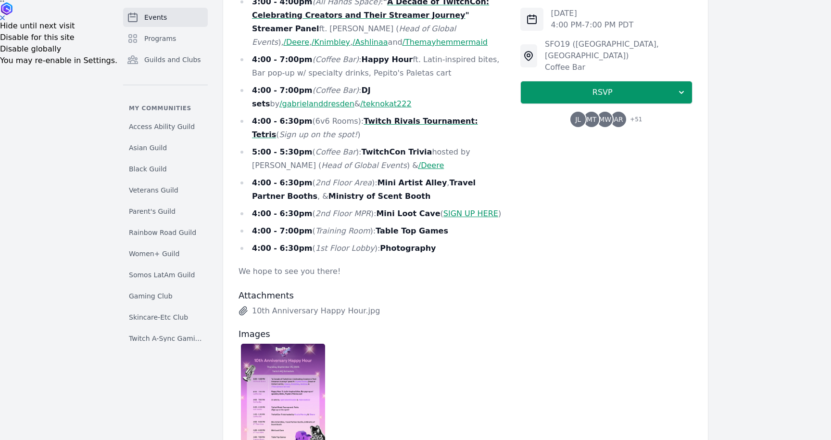
scroll to position [485, 0]
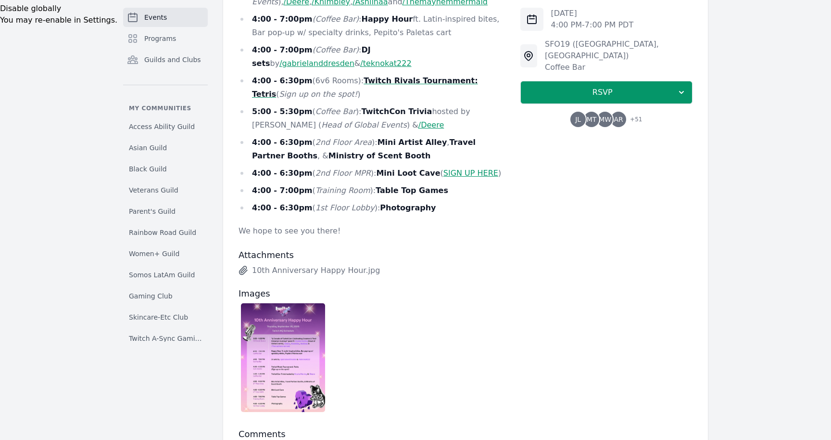
click at [308, 315] on img at bounding box center [283, 357] width 84 height 109
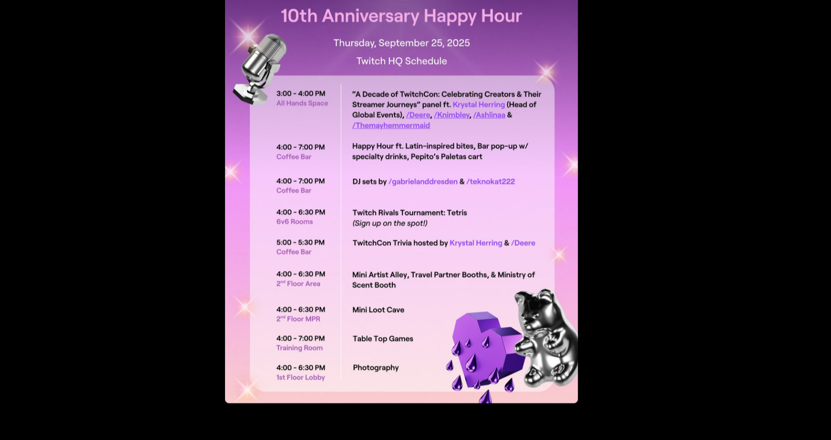
click at [489, 298] on div "button" at bounding box center [416, 216] width 462 height 309
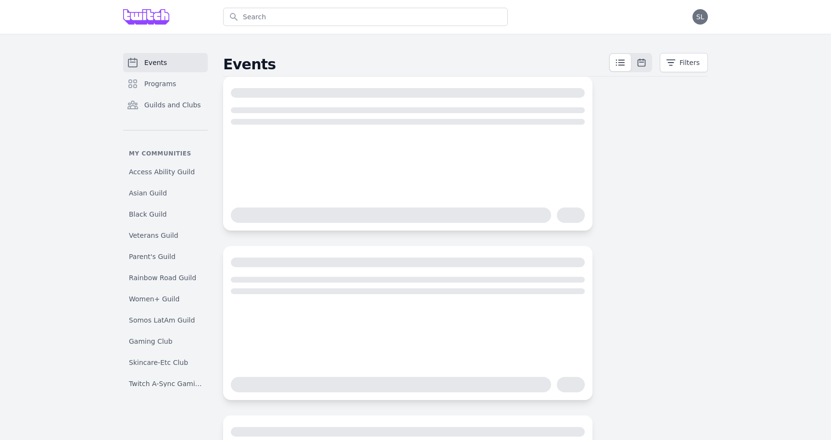
click at [145, 93] on div "Events Programs Guilds and Clubs" at bounding box center [165, 91] width 85 height 77
click at [153, 85] on span "Programs" at bounding box center [160, 84] width 32 height 10
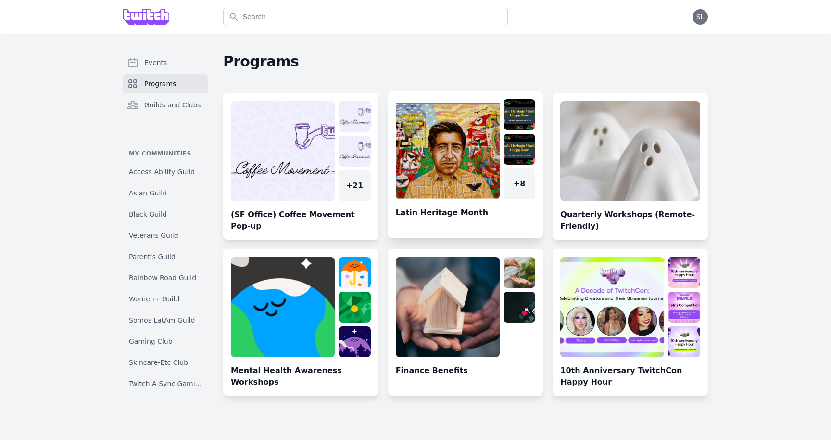
click at [474, 165] on link at bounding box center [465, 168] width 155 height 139
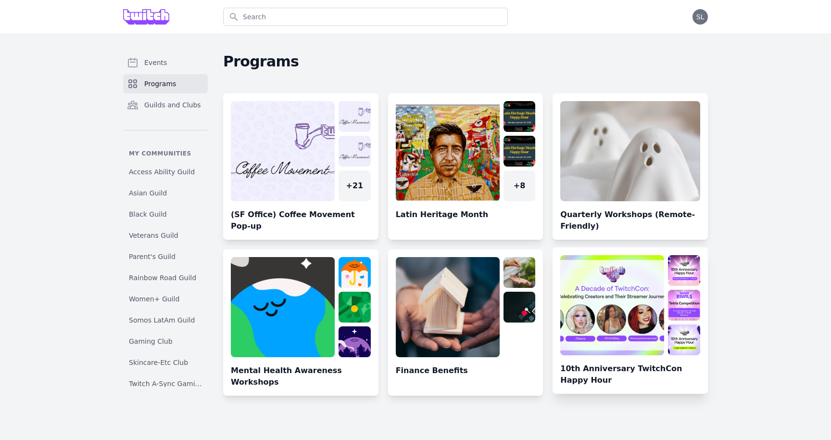
click at [627, 306] on link at bounding box center [630, 324] width 155 height 139
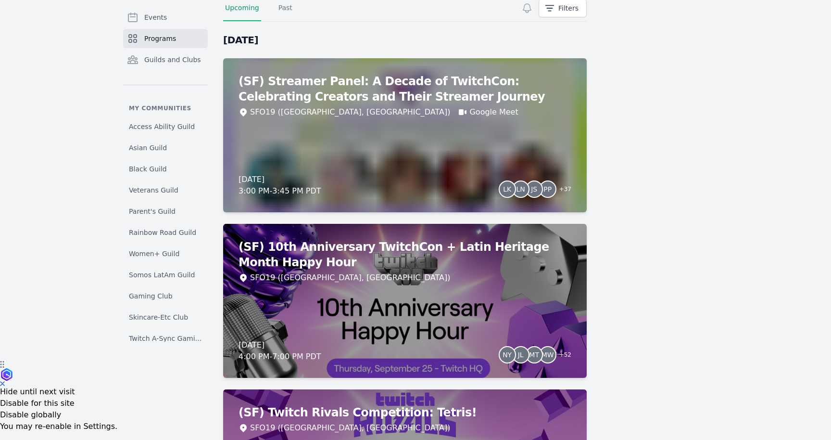
scroll to position [80, 0]
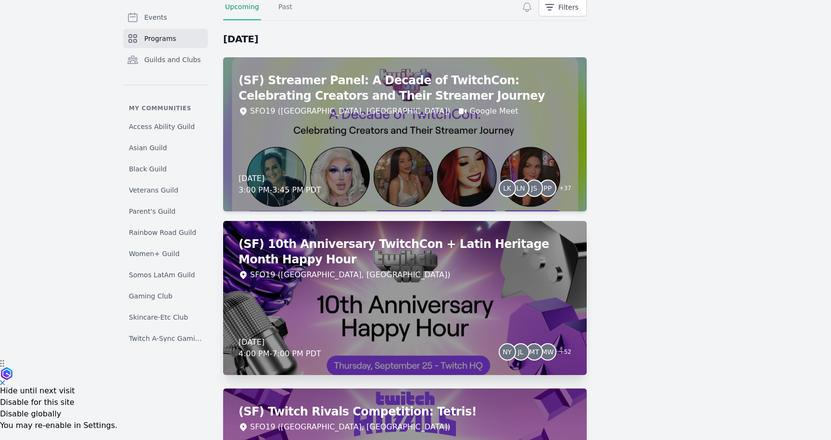
click at [456, 297] on div "(SF) 10th Anniversary TwitchCon + Latin Heritage Month Happy Hour SFO19 ([GEOGR…" at bounding box center [405, 298] width 364 height 154
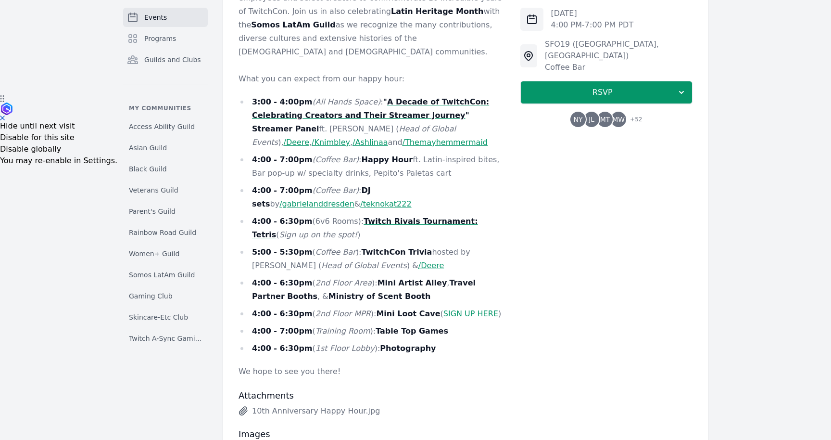
scroll to position [347, 0]
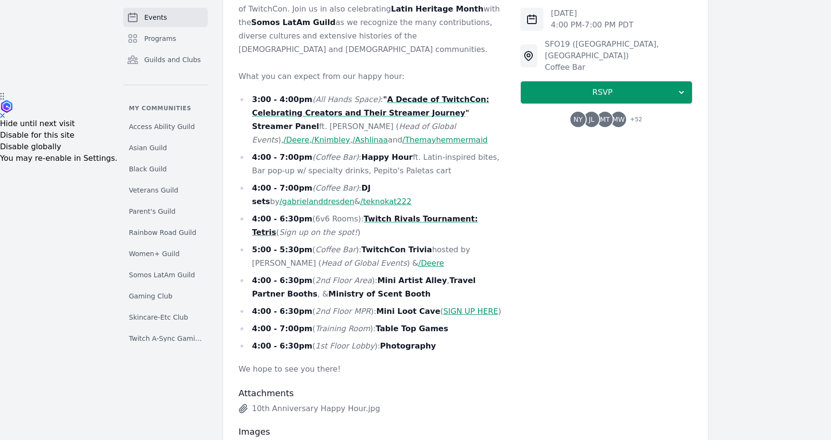
click at [448, 306] on link "SIGN UP HERE" at bounding box center [471, 310] width 55 height 9
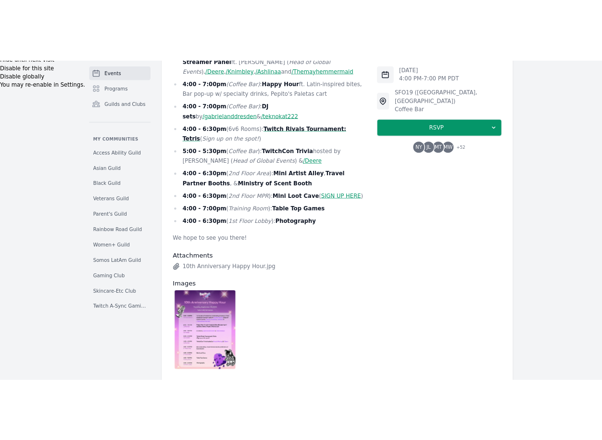
scroll to position [562, 0]
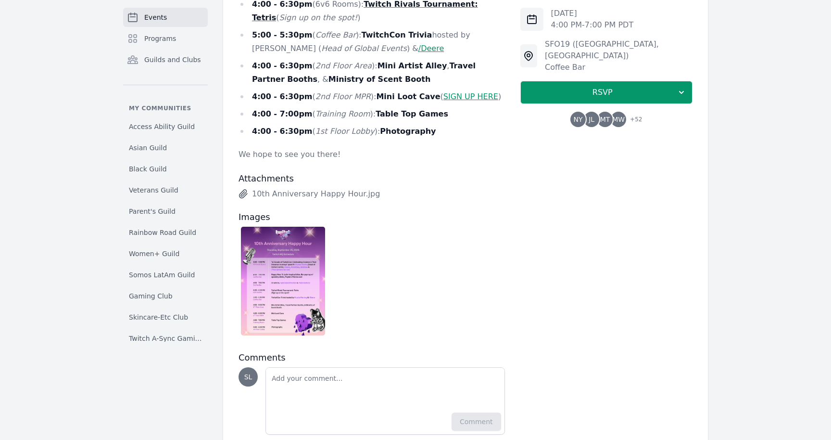
click at [295, 248] on img at bounding box center [283, 281] width 84 height 109
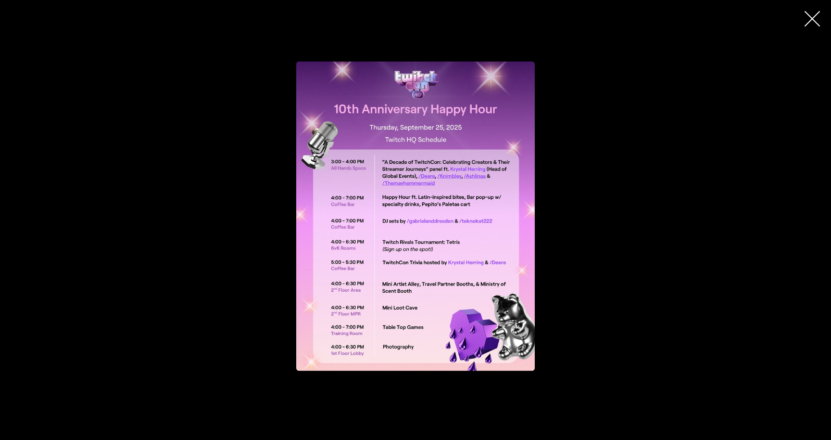
click at [185, 116] on div "button" at bounding box center [416, 216] width 462 height 309
click at [811, 27] on button "button" at bounding box center [812, 18] width 23 height 23
